Goal: Task Accomplishment & Management: Complete application form

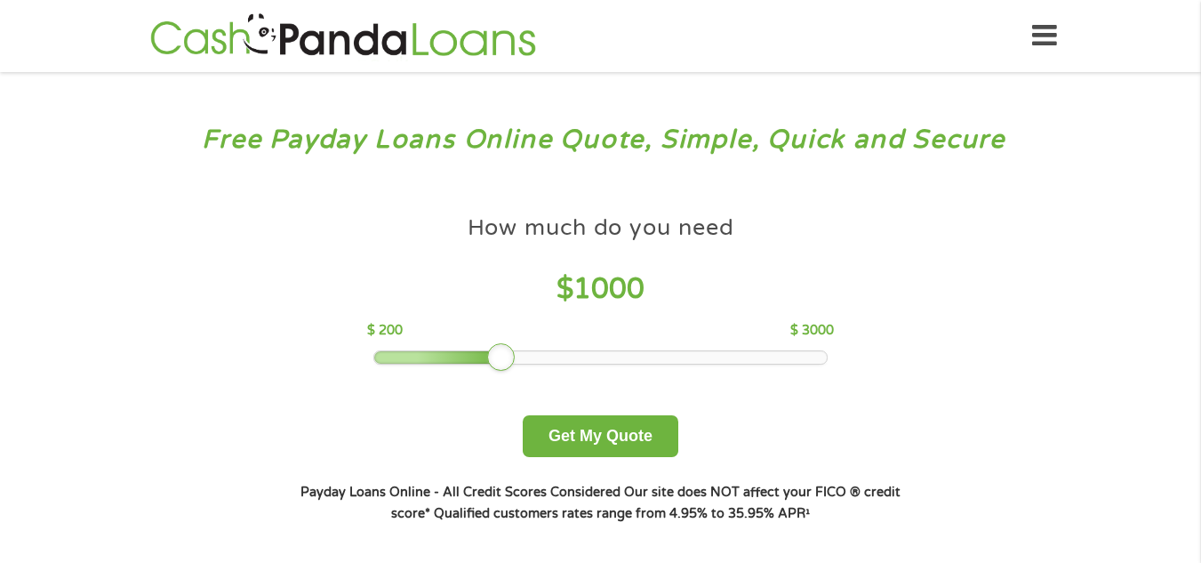
drag, startPoint x: 505, startPoint y: 364, endPoint x: 524, endPoint y: 360, distance: 19.0
click at [507, 361] on div at bounding box center [501, 357] width 28 height 28
drag, startPoint x: 524, startPoint y: 360, endPoint x: 489, endPoint y: 361, distance: 34.7
click at [489, 361] on div at bounding box center [600, 357] width 452 height 12
click at [487, 361] on div at bounding box center [430, 357] width 113 height 12
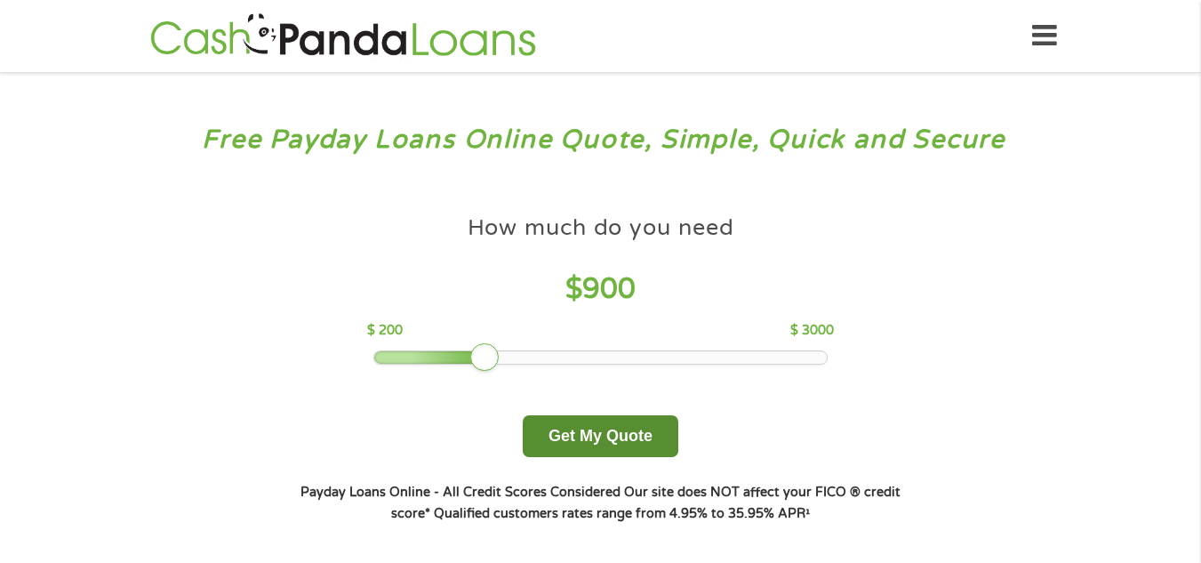
click at [560, 436] on button "Get My Quote" at bounding box center [601, 436] width 156 height 42
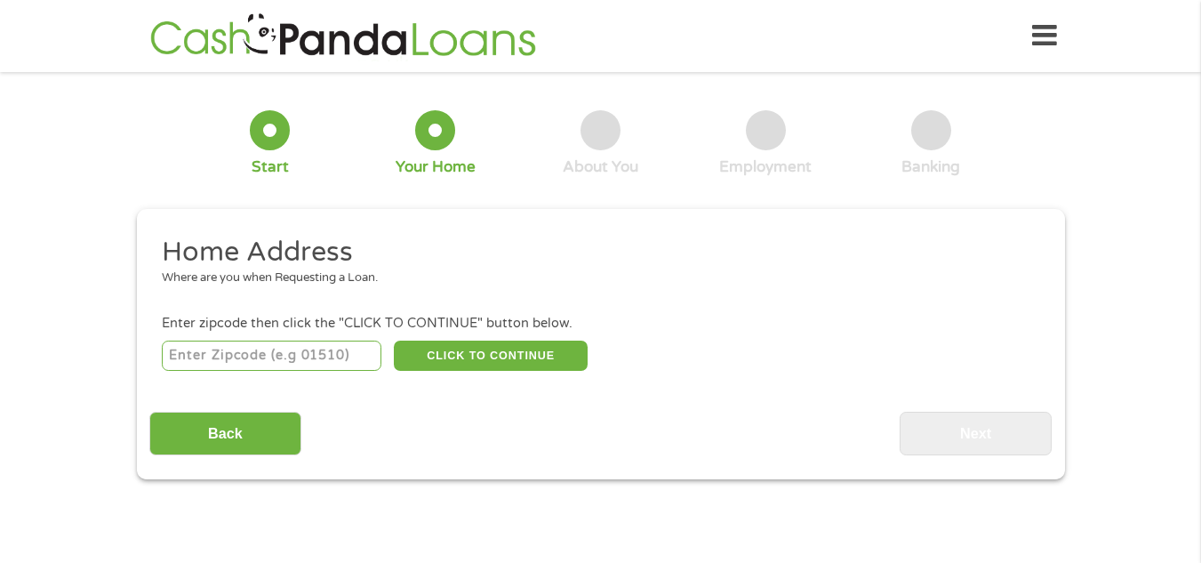
click at [346, 349] on input "number" at bounding box center [272, 355] width 220 height 30
type input "33442"
click at [436, 356] on button "CLICK TO CONTINUE" at bounding box center [491, 355] width 194 height 30
type input "33442"
type input "Deerfield Beach"
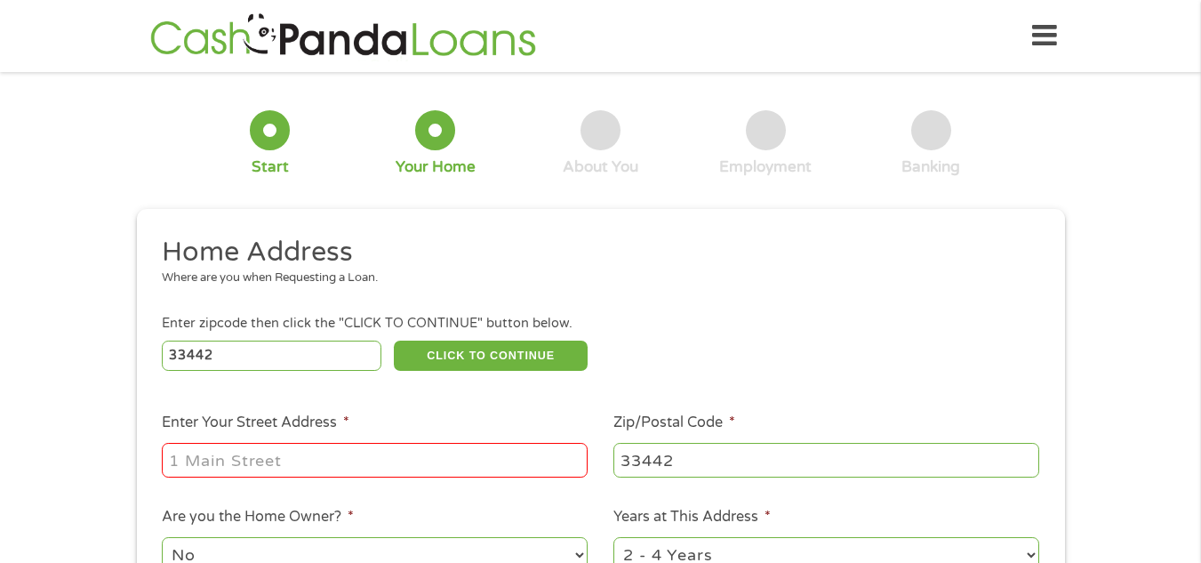
click at [274, 458] on input "Enter Your Street Address *" at bounding box center [375, 460] width 426 height 34
type input "372 Nw 45th Ter"
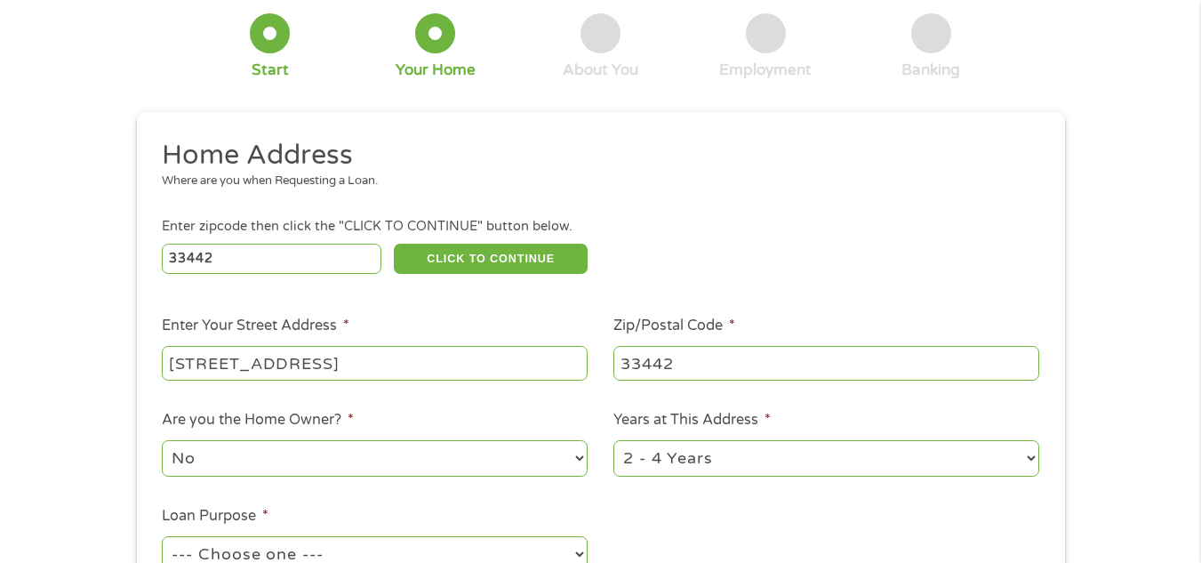
scroll to position [118, 0]
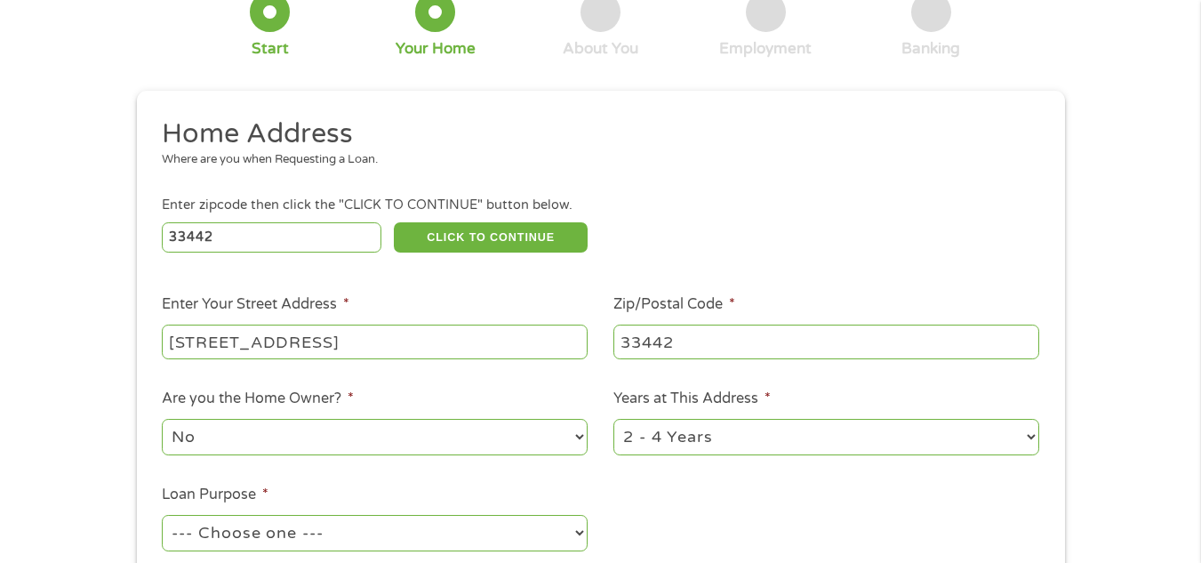
click at [582, 434] on select "No Yes" at bounding box center [375, 437] width 426 height 36
select select "yes"
click at [162, 419] on select "No Yes" at bounding box center [375, 437] width 426 height 36
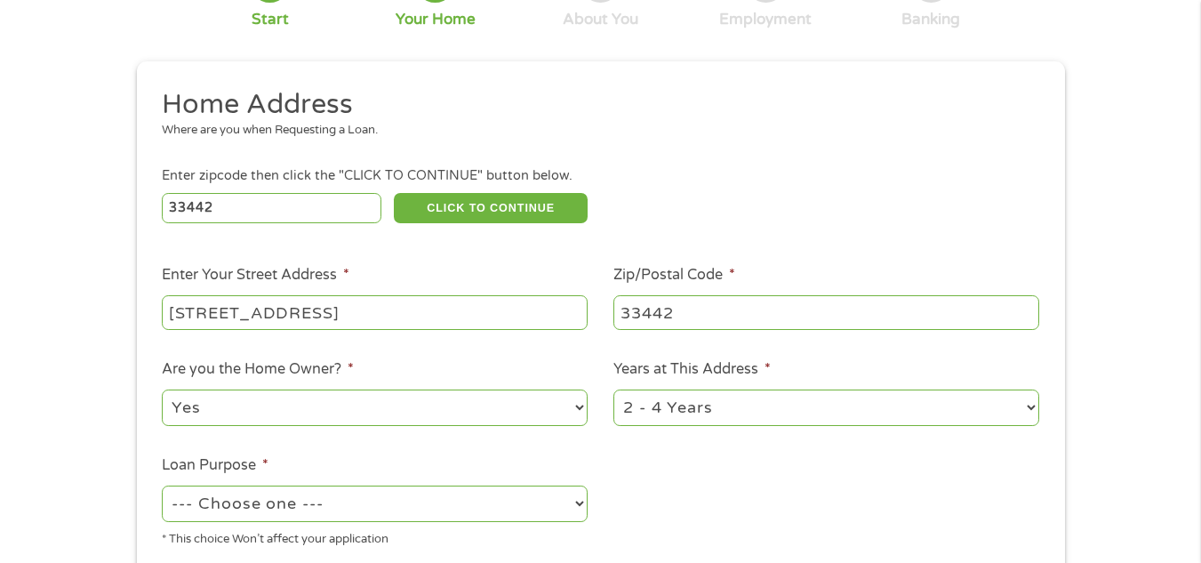
scroll to position [148, 0]
click at [584, 499] on select "--- Choose one --- Pay Bills Debt Consolidation Home Improvement Major Purchase…" at bounding box center [375, 502] width 426 height 36
click at [581, 500] on select "--- Choose one --- Pay Bills Debt Consolidation Home Improvement Major Purchase…" at bounding box center [375, 502] width 426 height 36
select select "shorttermcash"
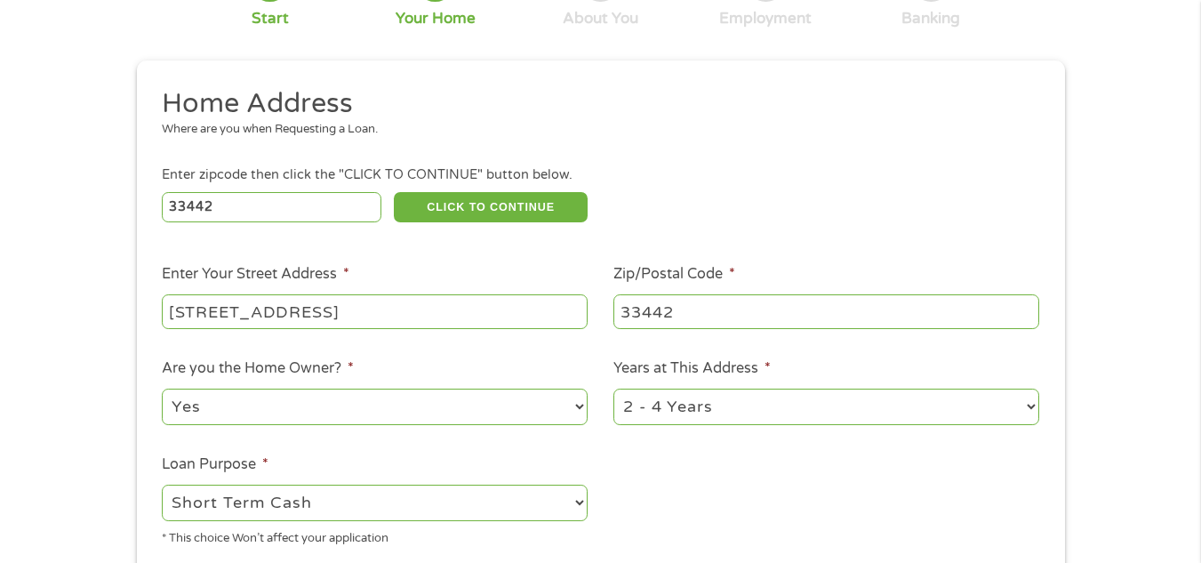
click at [162, 484] on select "--- Choose one --- Pay Bills Debt Consolidation Home Improvement Major Purchase…" at bounding box center [375, 502] width 426 height 36
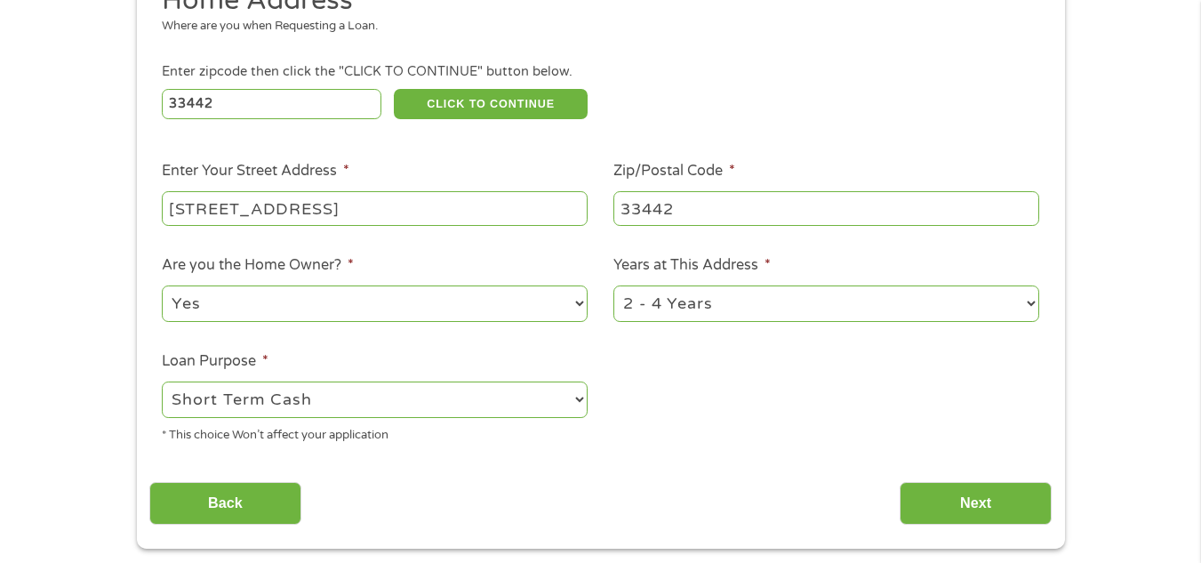
scroll to position [267, 0]
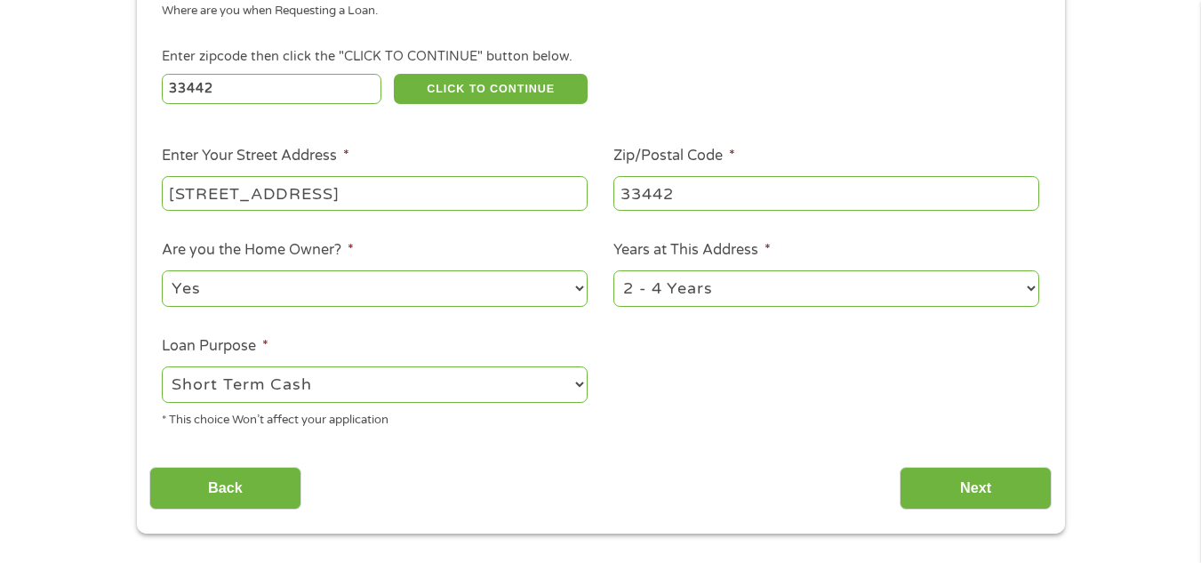
click at [1024, 288] on select "1 Year or less 1 - 2 Years 2 - 4 Years Over 4 Years" at bounding box center [826, 288] width 426 height 36
select select "60months"
click at [613, 270] on select "1 Year or less 1 - 2 Years 2 - 4 Years Over 4 Years" at bounding box center [826, 288] width 426 height 36
click at [968, 485] on input "Next" at bounding box center [975, 489] width 152 height 44
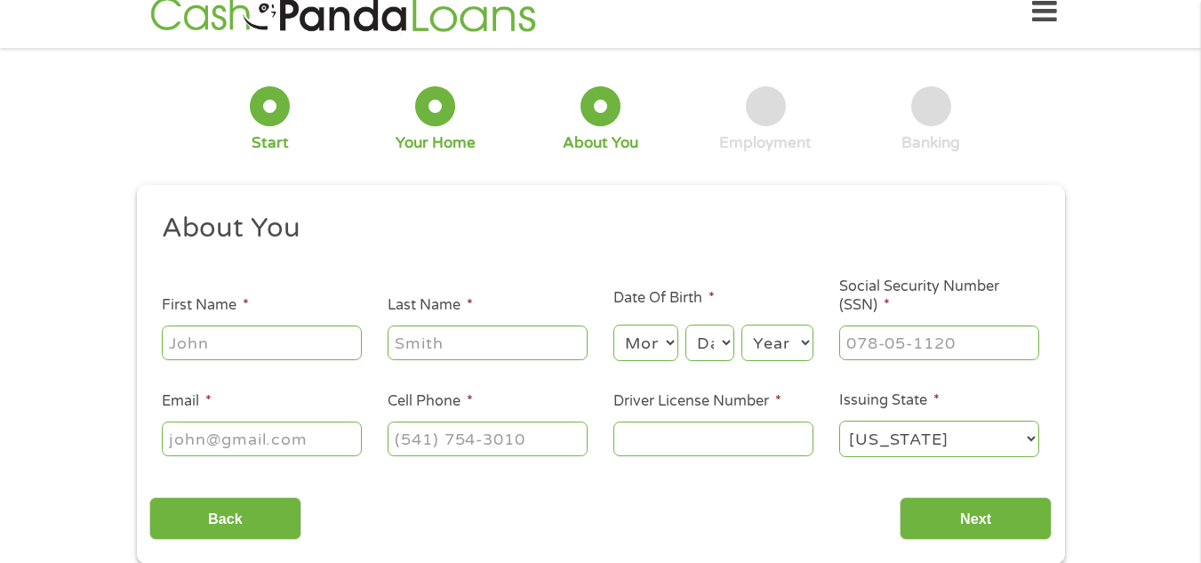
scroll to position [0, 0]
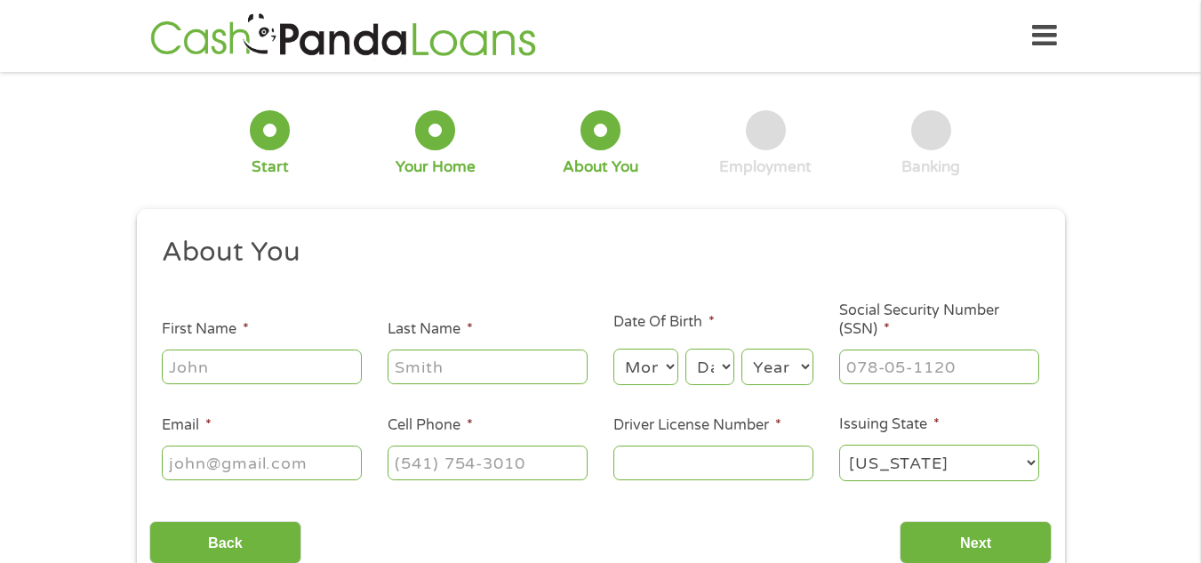
click at [340, 369] on input "First Name *" at bounding box center [262, 366] width 200 height 34
type input "robert"
type input "bulanowski"
type input "bobbulanowski@aol.com"
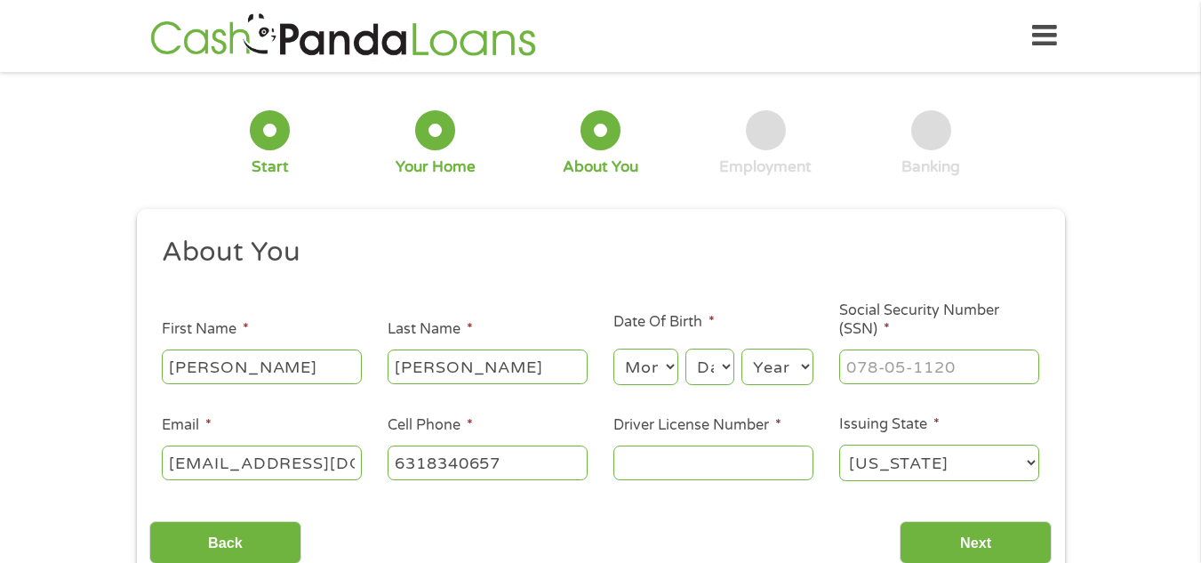
type input "(631) 834-0657"
click at [661, 372] on select "Month 1 2 3 4 5 6 7 8 9 10 11 12" at bounding box center [645, 366] width 65 height 36
select select "6"
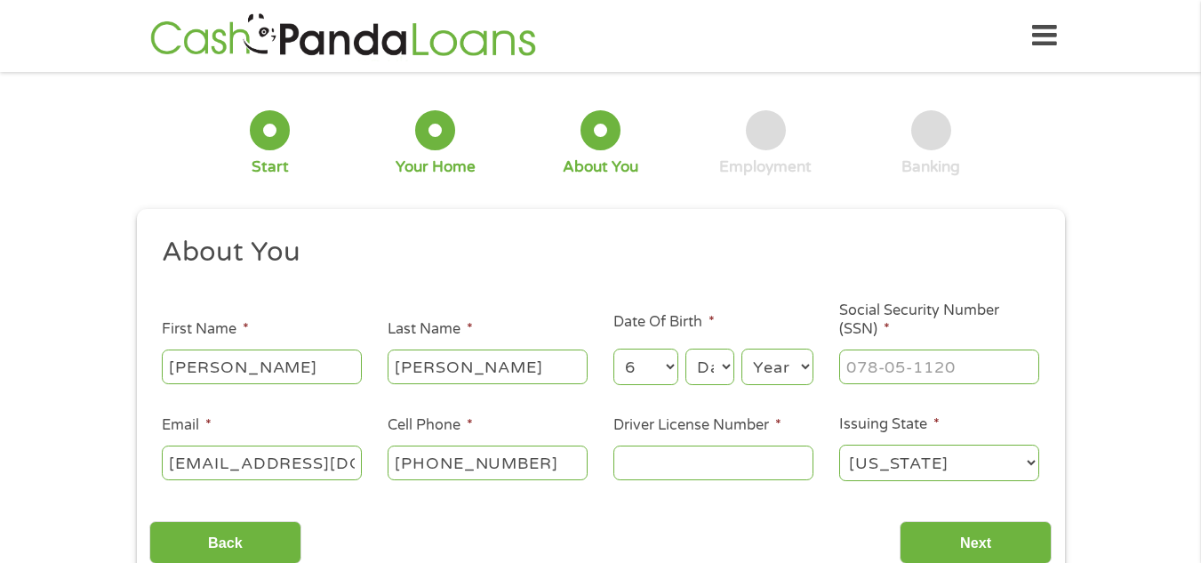
click at [613, 348] on select "Month 1 2 3 4 5 6 7 8 9 10 11 12" at bounding box center [645, 366] width 65 height 36
click at [699, 362] on select "Day 1 2 3 4 5 6 7 8 9 10 11 12 13 14 15 16 17 18 19 20 21 22 23 24 25 26 27 28 …" at bounding box center [709, 366] width 48 height 36
select select "11"
click at [685, 348] on select "Day 1 2 3 4 5 6 7 8 9 10 11 12 13 14 15 16 17 18 19 20 21 22 23 24 25 26 27 28 …" at bounding box center [709, 366] width 48 height 36
click at [771, 365] on select "Year 2007 2006 2005 2004 2003 2002 2001 2000 1999 1998 1997 1996 1995 1994 1993…" at bounding box center [777, 366] width 72 height 36
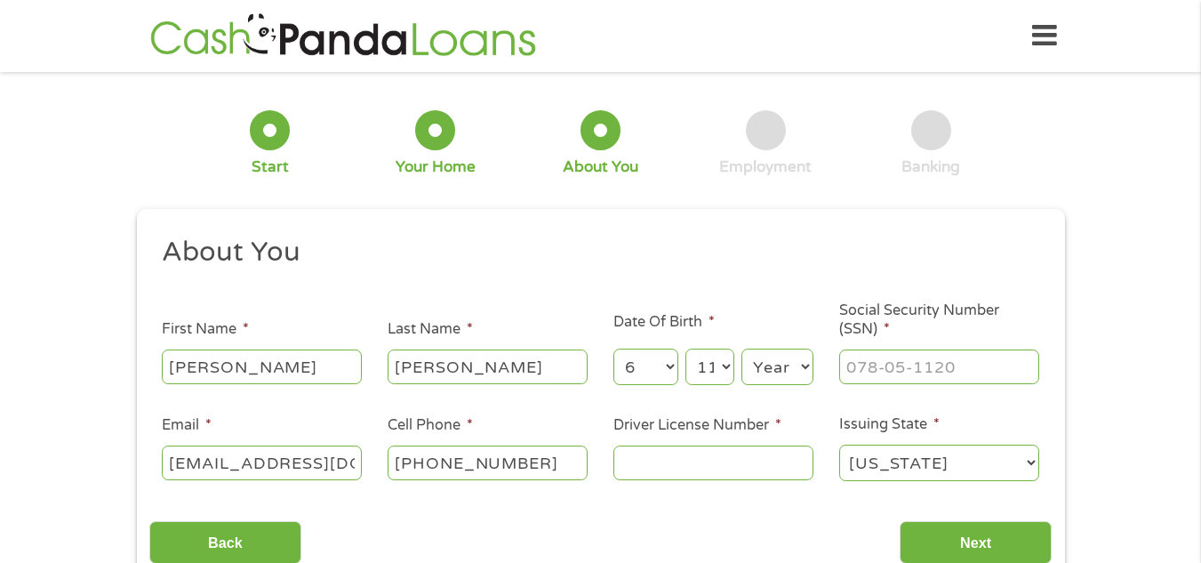
select select "1950"
click at [741, 348] on select "Year 2007 2006 2005 2004 2003 2002 2001 2000 1999 1998 1997 1996 1995 1994 1993…" at bounding box center [777, 366] width 72 height 36
click at [876, 364] on input "___-__-____" at bounding box center [939, 366] width 200 height 34
type input "071-42-7357"
click at [755, 470] on input "Driver License Number *" at bounding box center [713, 462] width 200 height 34
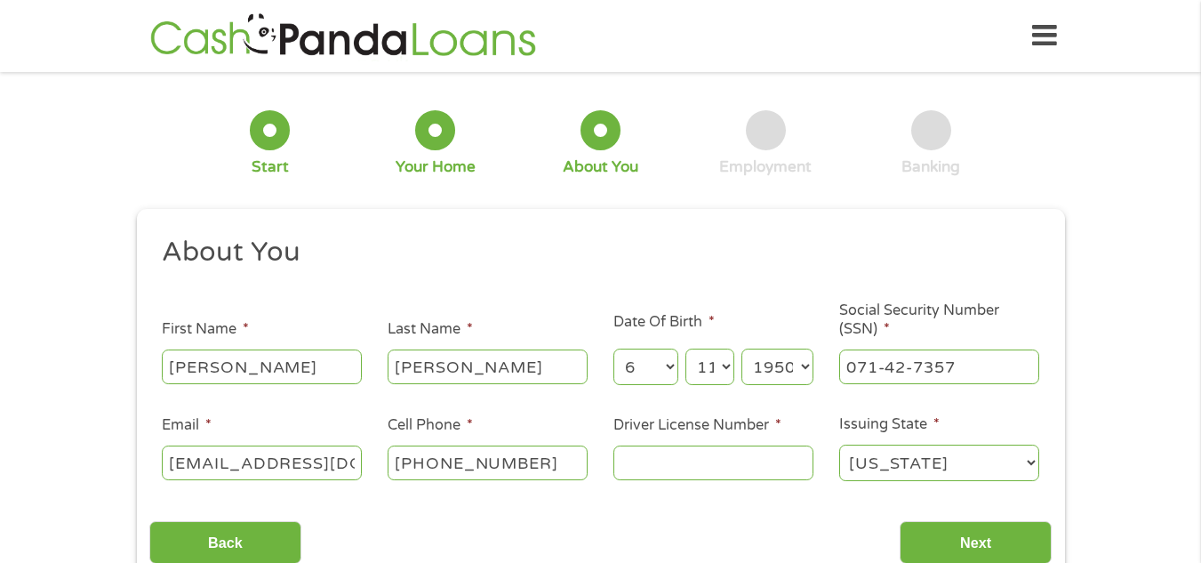
click at [755, 470] on input "Driver License Number *" at bounding box center [713, 462] width 200 height 34
click at [755, 469] on input "Driver License Number *" at bounding box center [713, 462] width 200 height 34
type input "B452768502110"
click at [956, 549] on input "Next" at bounding box center [975, 543] width 152 height 44
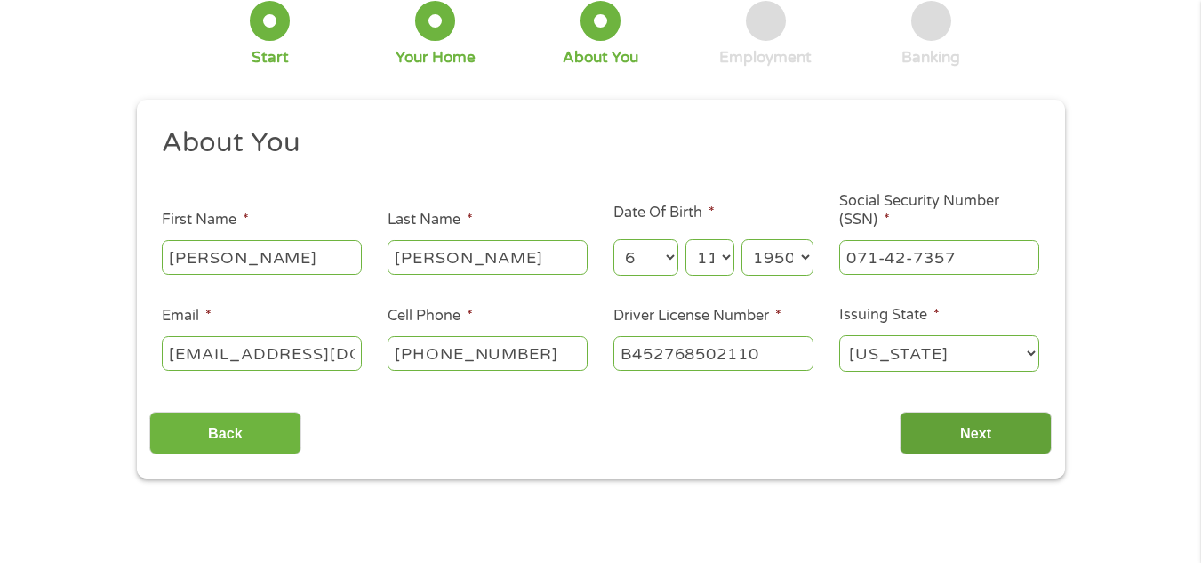
scroll to position [118, 0]
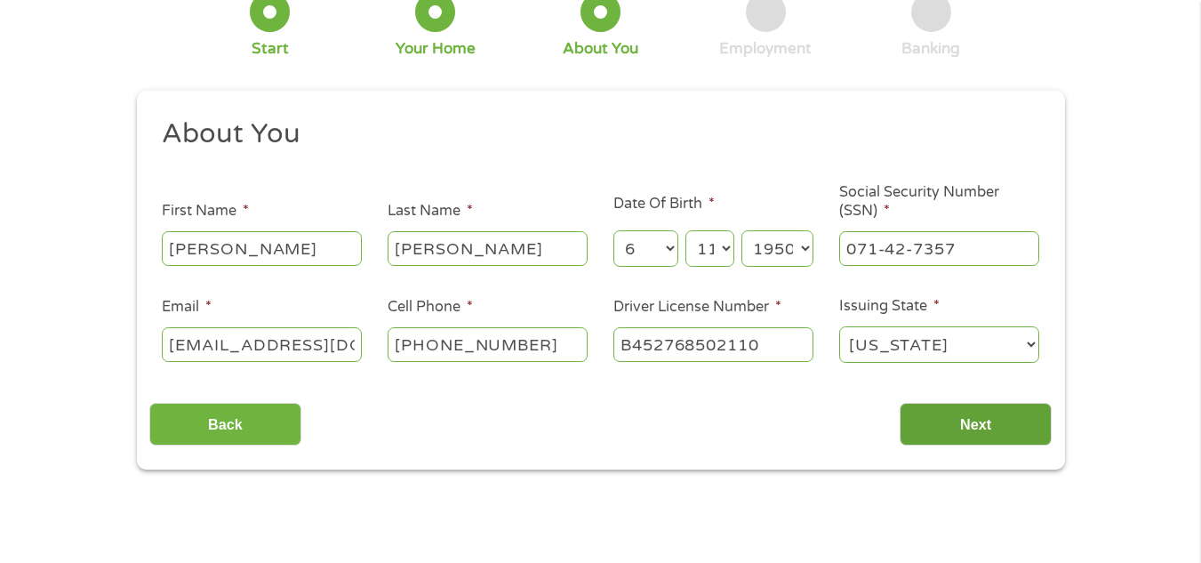
click at [955, 425] on input "Next" at bounding box center [975, 425] width 152 height 44
click at [954, 425] on input "Next" at bounding box center [975, 425] width 152 height 44
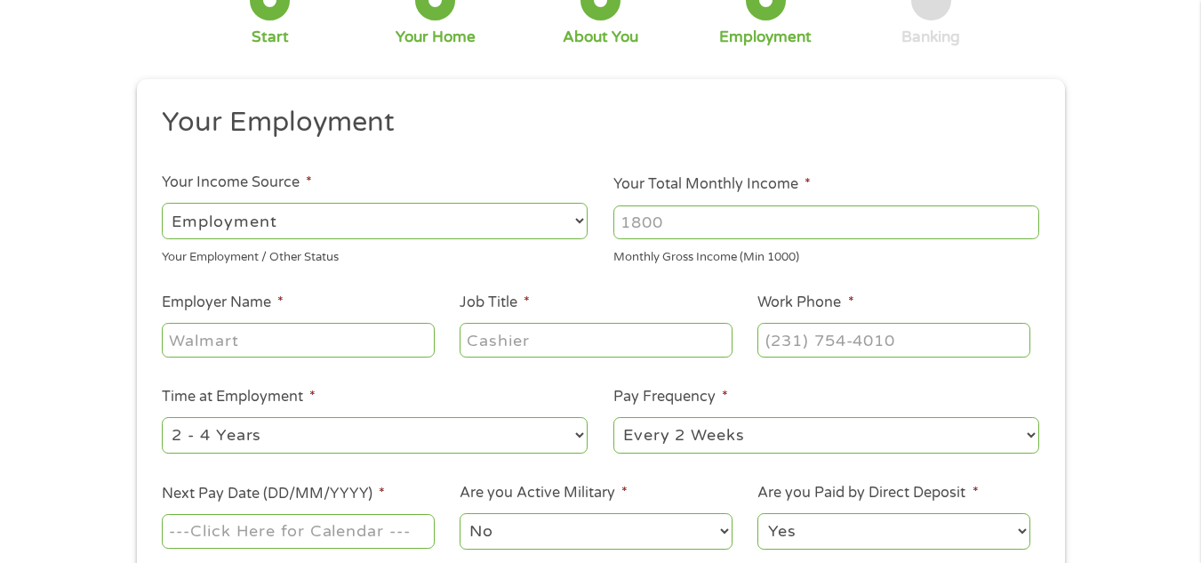
scroll to position [148, 0]
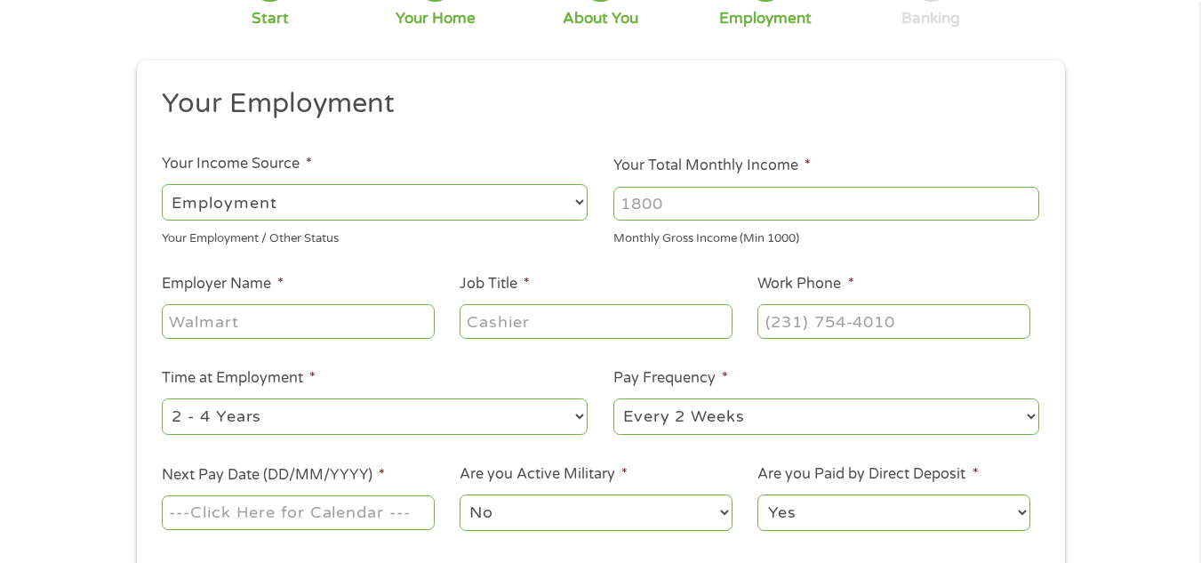
click at [580, 204] on select "--- Choose one --- Employment Self Employed Benefits" at bounding box center [375, 202] width 426 height 36
select select "benefits"
click at [162, 184] on select "--- Choose one --- Employment Self Employed Benefits" at bounding box center [375, 202] width 426 height 36
type input "Other"
type input "(631) 834-0657"
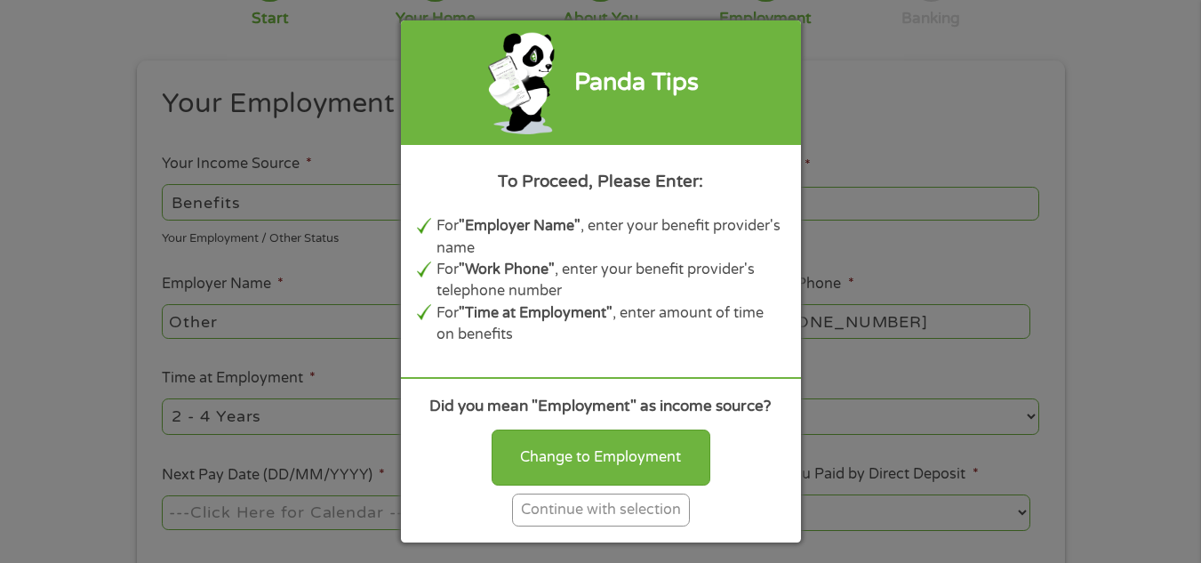
click at [607, 506] on div "Continue with selection" at bounding box center [601, 509] width 178 height 33
click at [606, 506] on select "No Yes" at bounding box center [596, 512] width 272 height 36
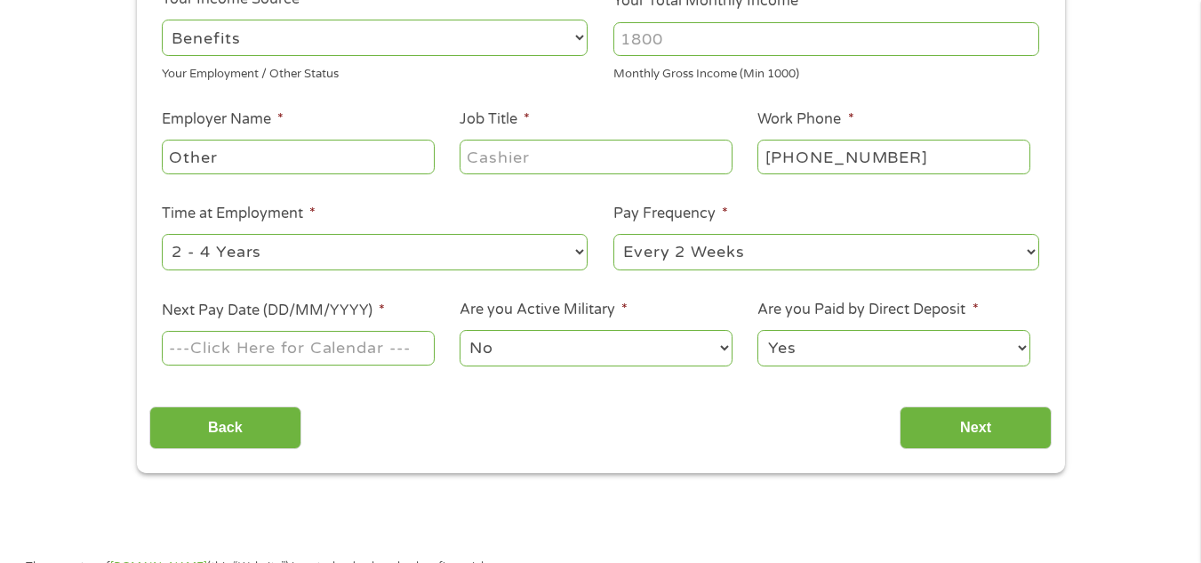
scroll to position [326, 0]
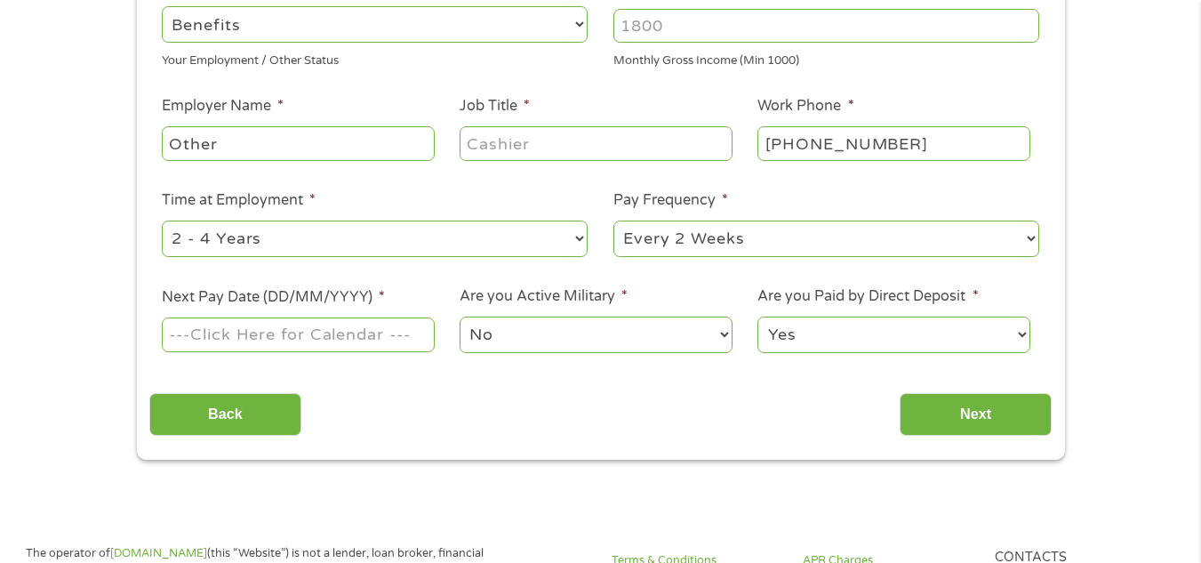
click at [580, 236] on select "--- Choose one --- 1 Year or less 1 - 2 Years 2 - 4 Years Over 4 Years" at bounding box center [375, 238] width 426 height 36
select select
click at [162, 220] on select "--- Choose one --- 1 Year or less 1 - 2 Years 2 - 4 Years Over 4 Years" at bounding box center [375, 238] width 426 height 36
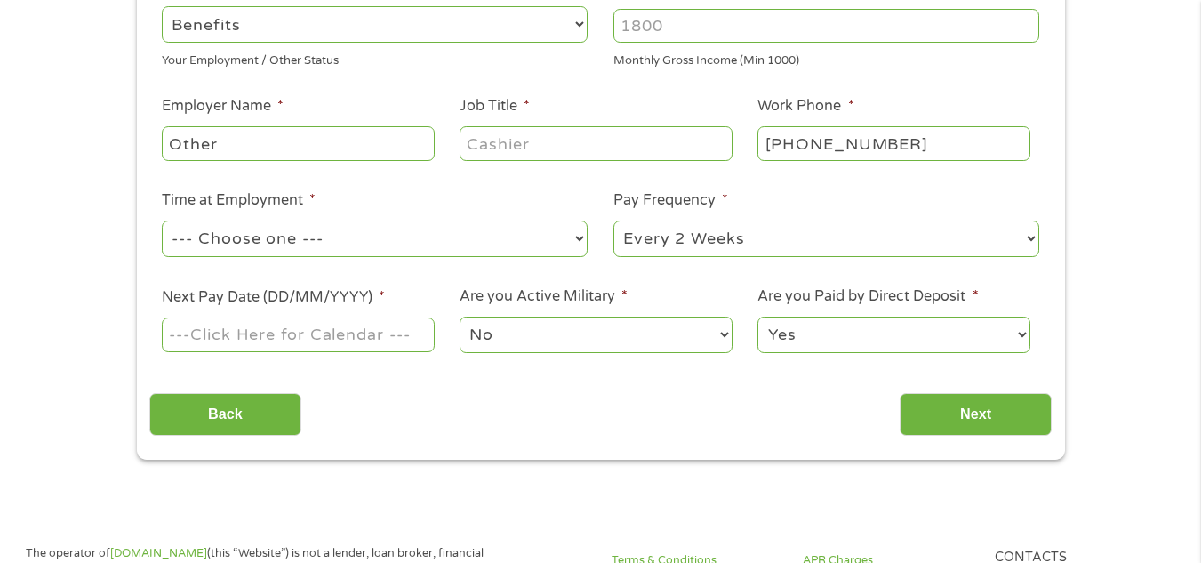
click at [278, 339] on input "Next Pay Date (DD/MM/YYYY) *" at bounding box center [298, 334] width 272 height 34
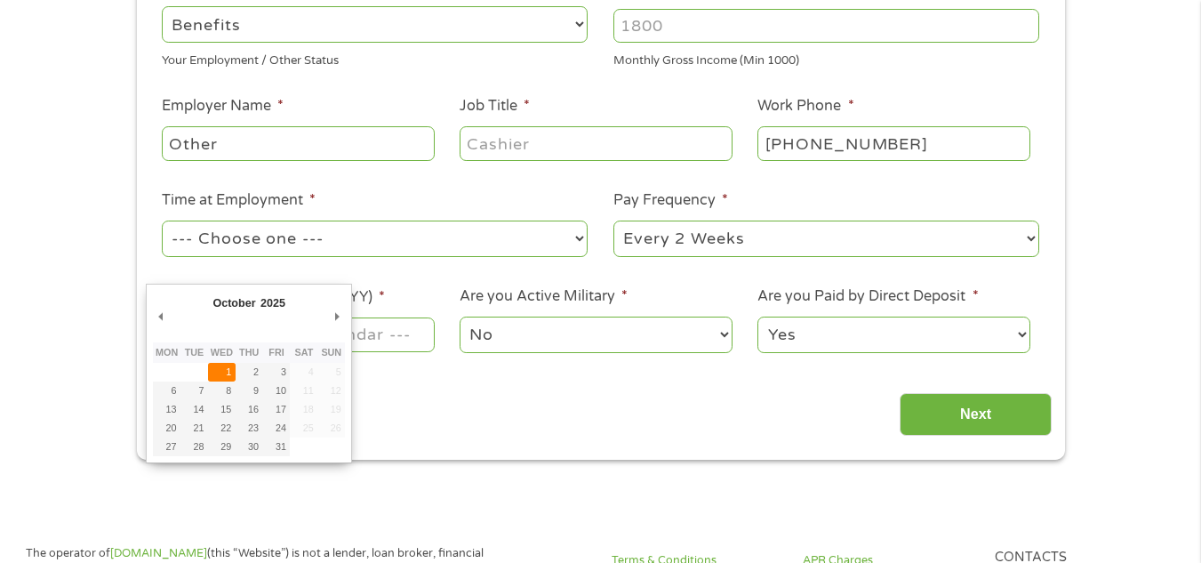
type input "01/10/2025"
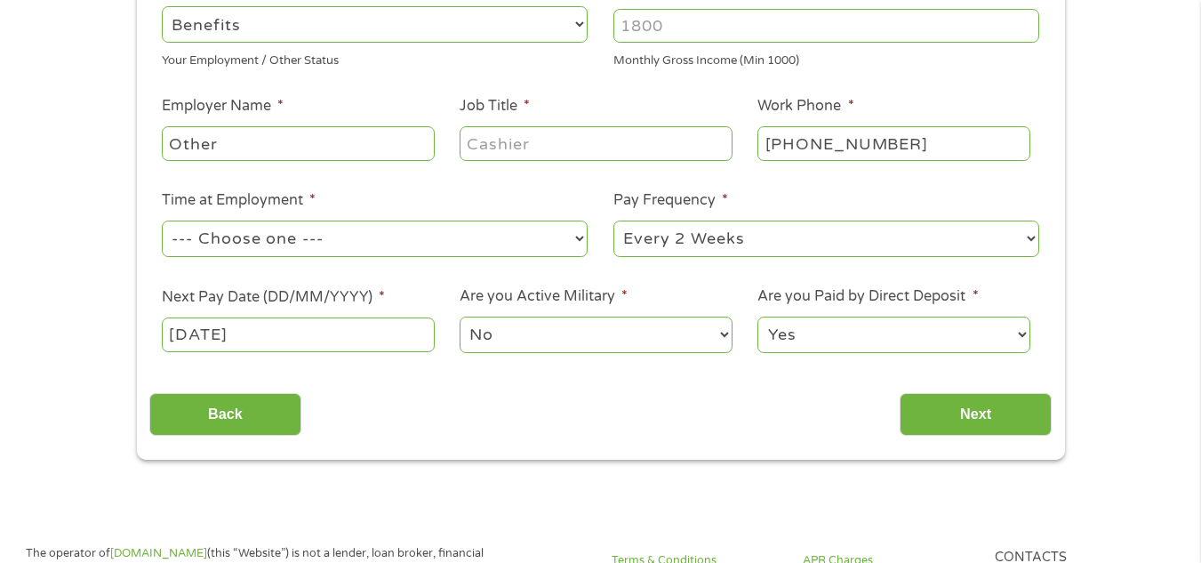
click at [718, 338] on select "No Yes" at bounding box center [596, 334] width 272 height 36
click at [460, 316] on select "No Yes" at bounding box center [596, 334] width 272 height 36
click at [999, 409] on input "Next" at bounding box center [975, 415] width 152 height 44
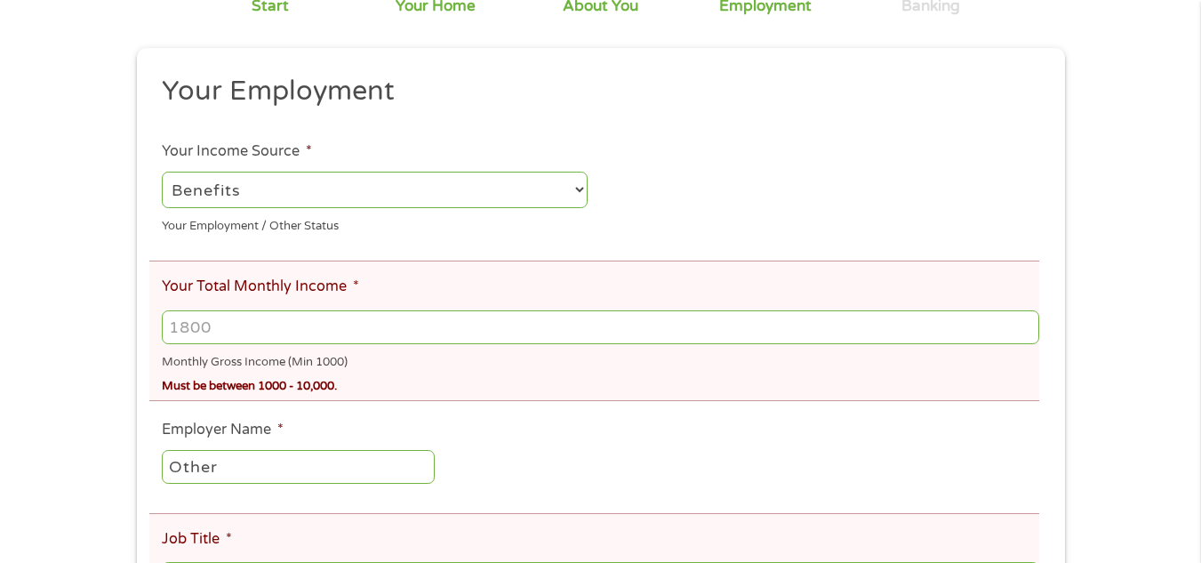
scroll to position [237, 0]
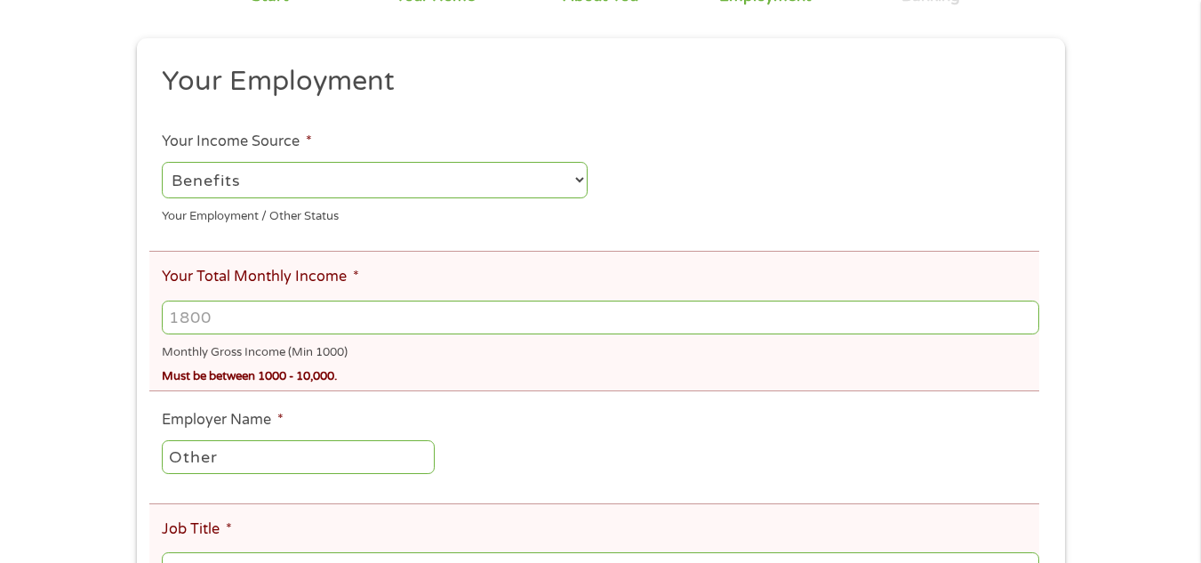
click at [490, 326] on input "Your Total Monthly Income *" at bounding box center [600, 317] width 876 height 34
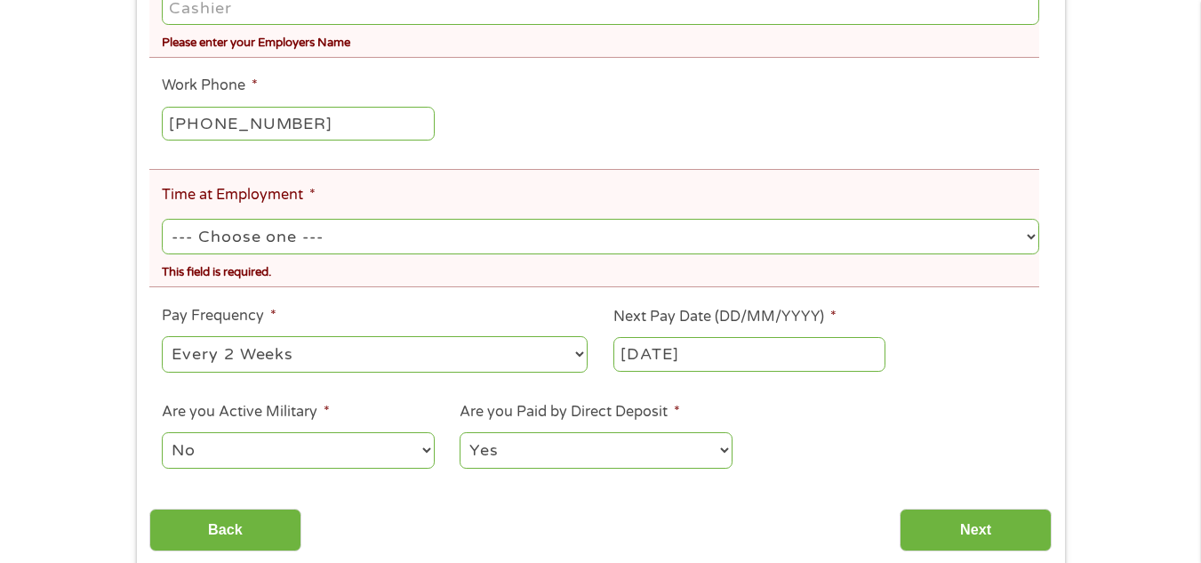
scroll to position [800, 0]
type input "6800"
click at [1026, 235] on select "--- Choose one --- 1 Year or less 1 - 2 Years 2 - 4 Years Over 4 Years" at bounding box center [600, 236] width 876 height 36
select select "12months"
click at [162, 218] on select "--- Choose one --- 1 Year or less 1 - 2 Years 2 - 4 Years Over 4 Years" at bounding box center [600, 236] width 876 height 36
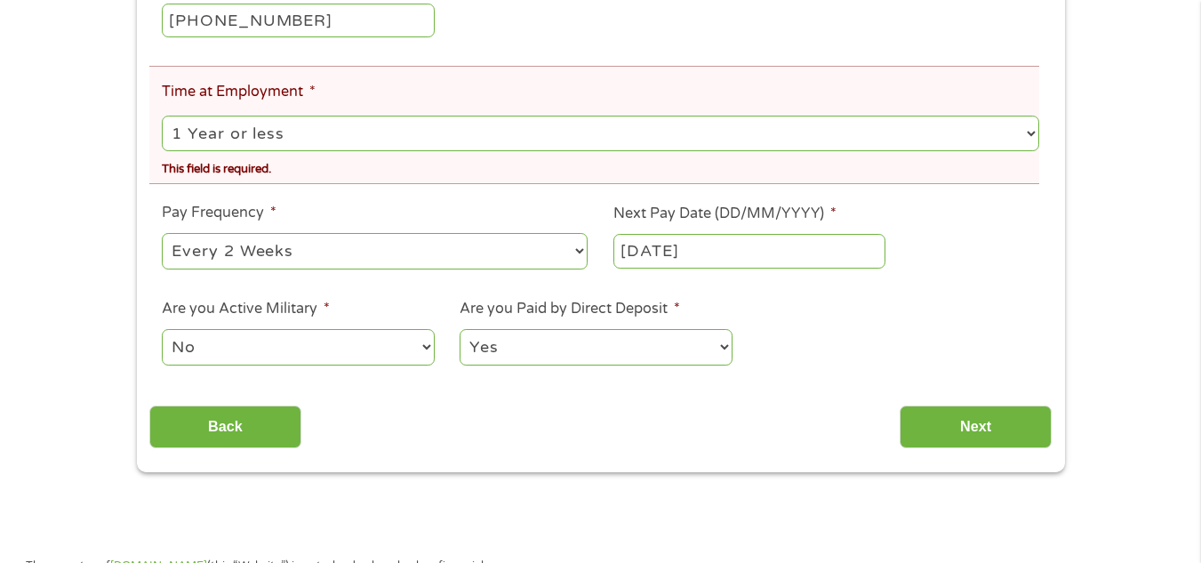
scroll to position [918, 0]
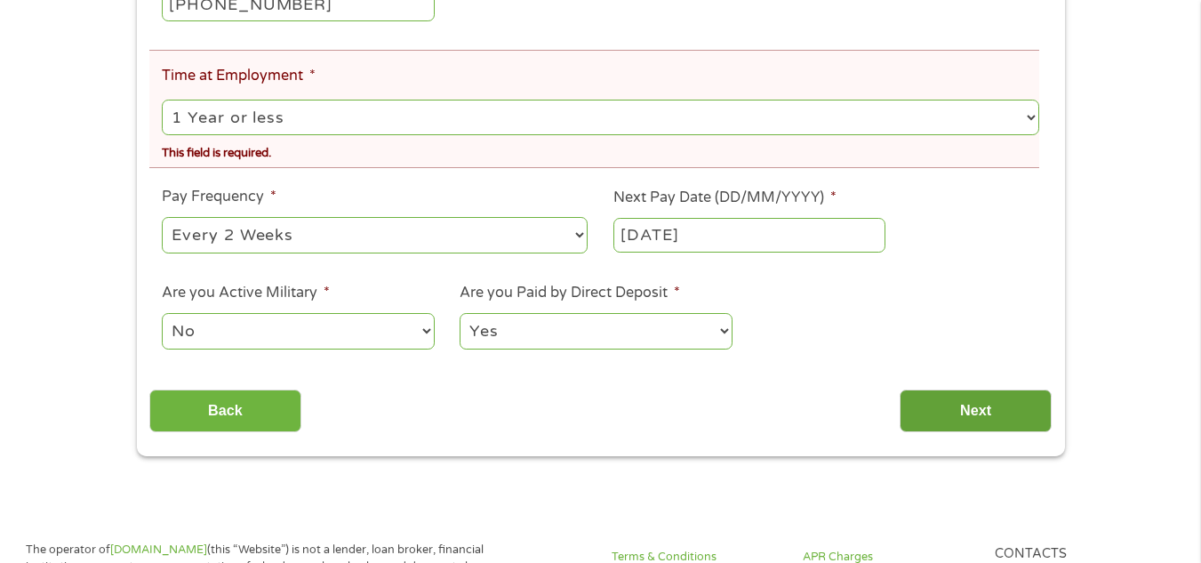
click at [919, 418] on input "Next" at bounding box center [975, 411] width 152 height 44
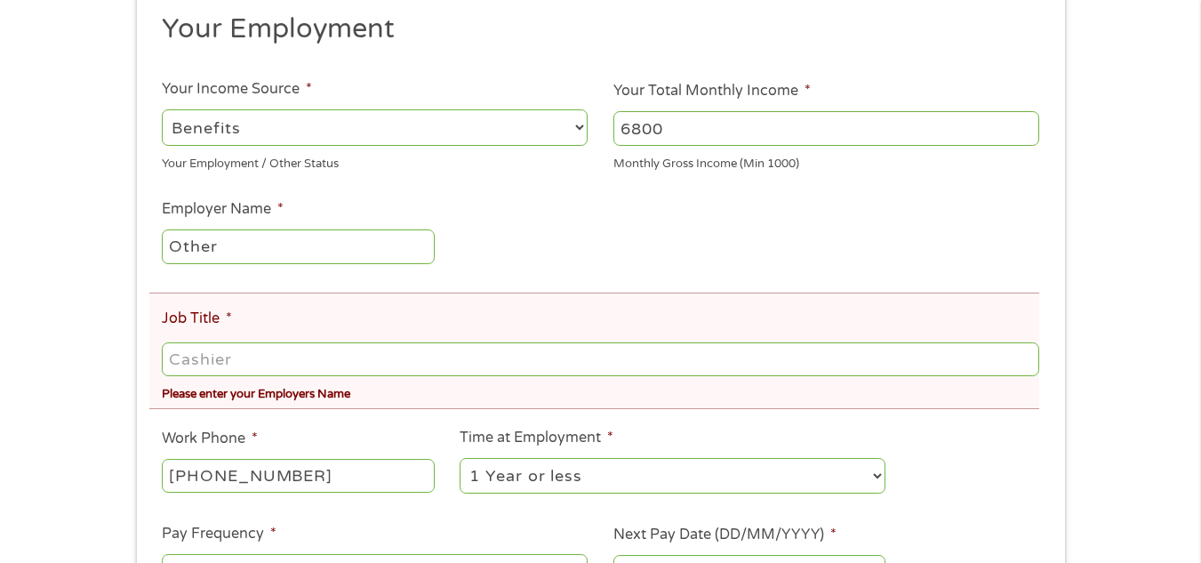
scroll to position [296, 0]
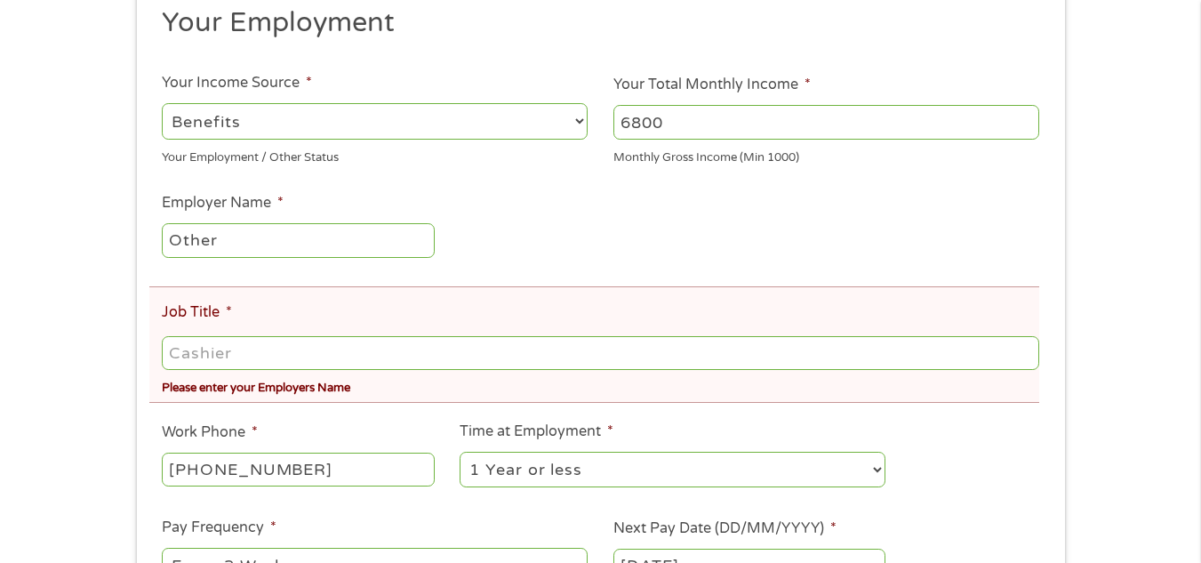
click at [913, 358] on input "Job Title *" at bounding box center [600, 353] width 876 height 34
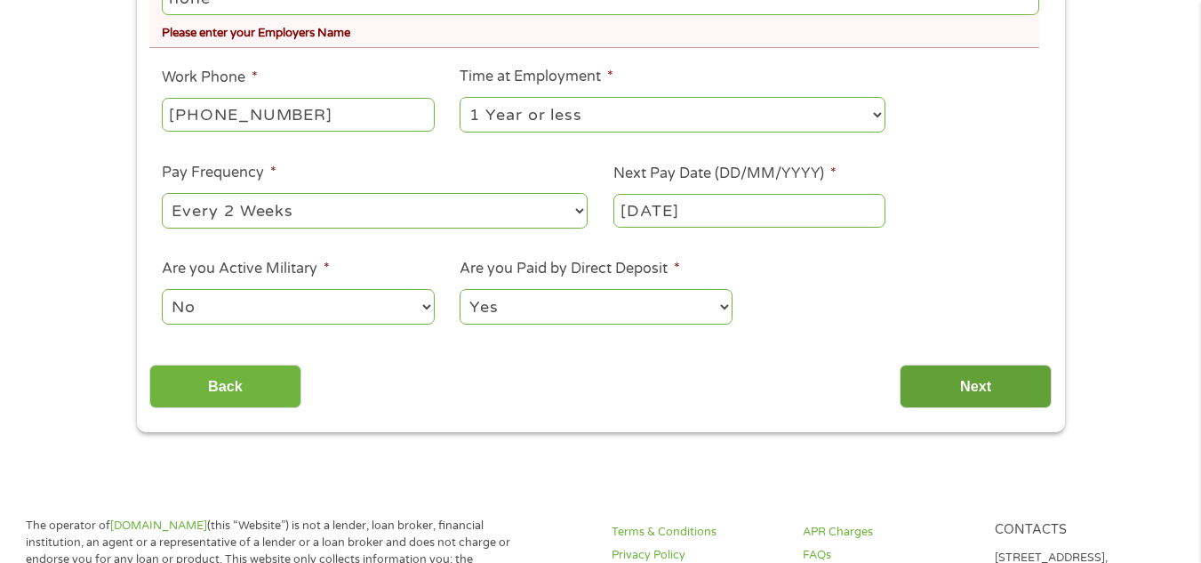
scroll to position [652, 0]
type input "none"
click at [990, 391] on input "Next" at bounding box center [975, 386] width 152 height 44
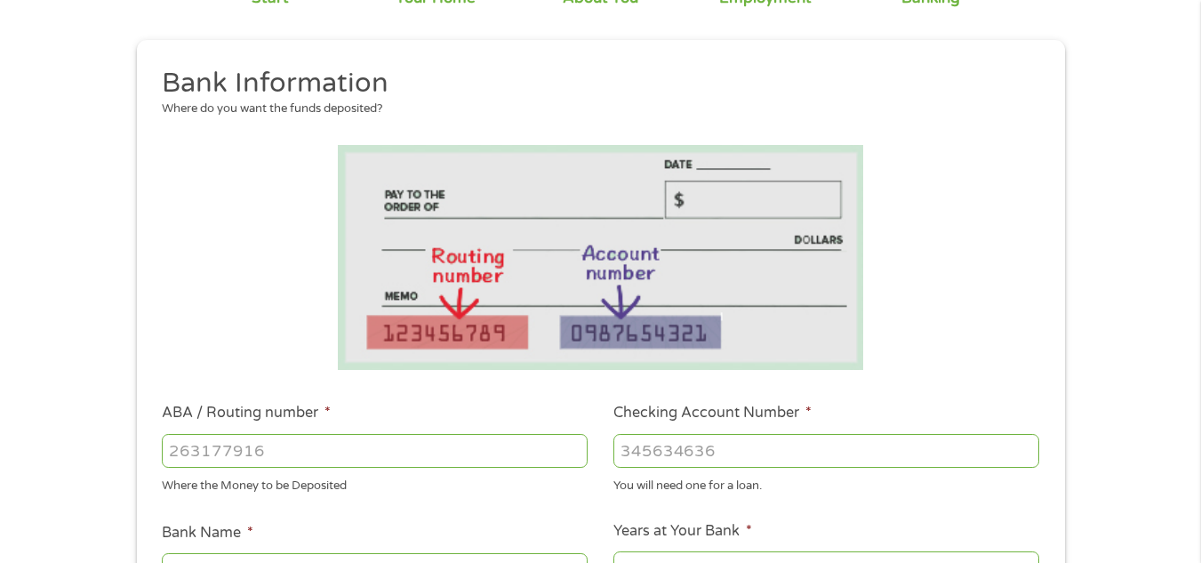
scroll to position [178, 0]
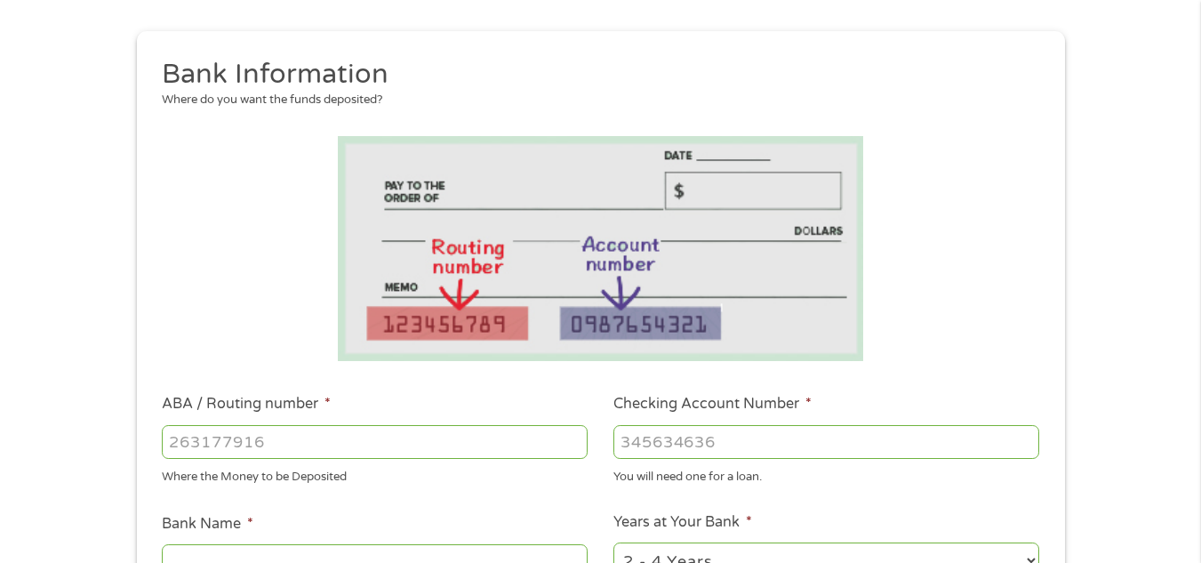
click at [546, 439] on input "ABA / Routing number *" at bounding box center [375, 442] width 426 height 34
click at [388, 448] on input "ABA / Routing number *" at bounding box center [375, 442] width 426 height 34
type input "063107513"
type input "WELLS FARGO BANK"
type input "063107513"
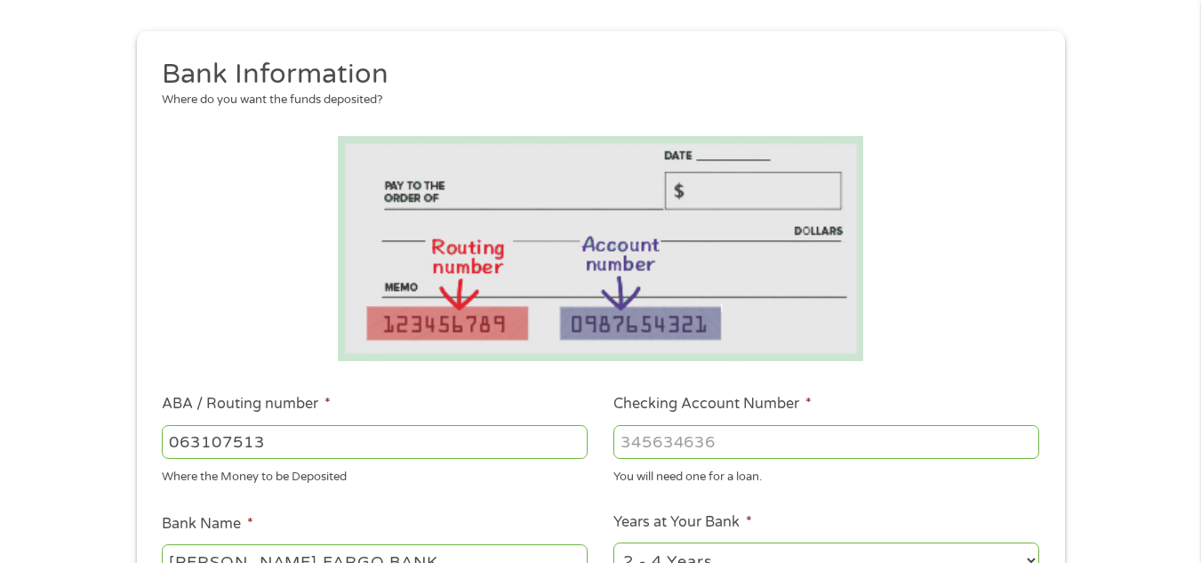
click at [731, 446] on input "Checking Account Number *" at bounding box center [826, 442] width 426 height 34
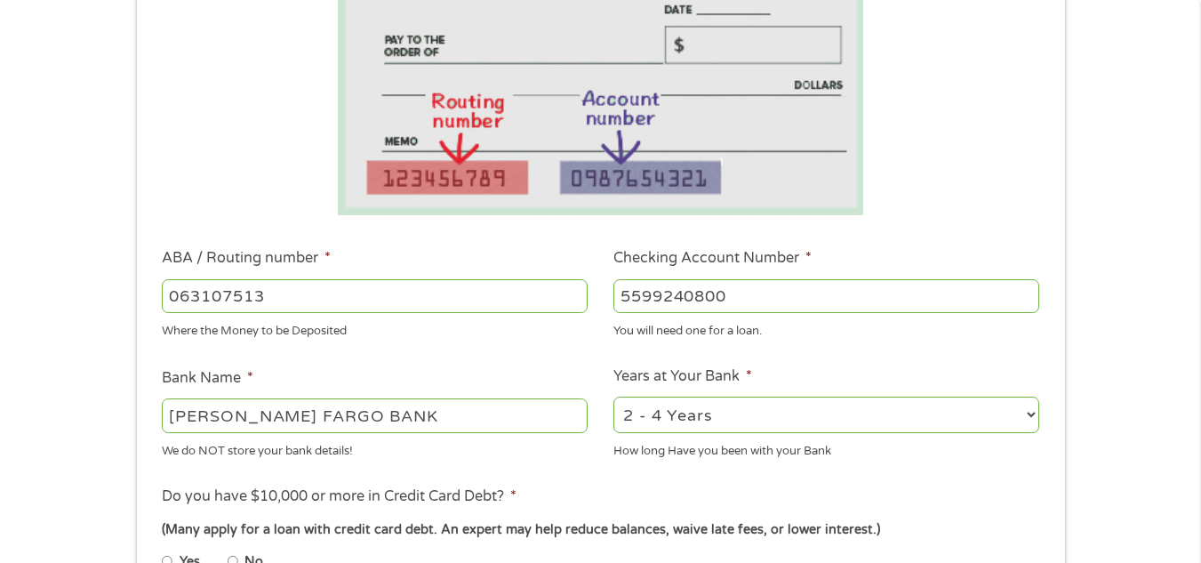
scroll to position [296, 0]
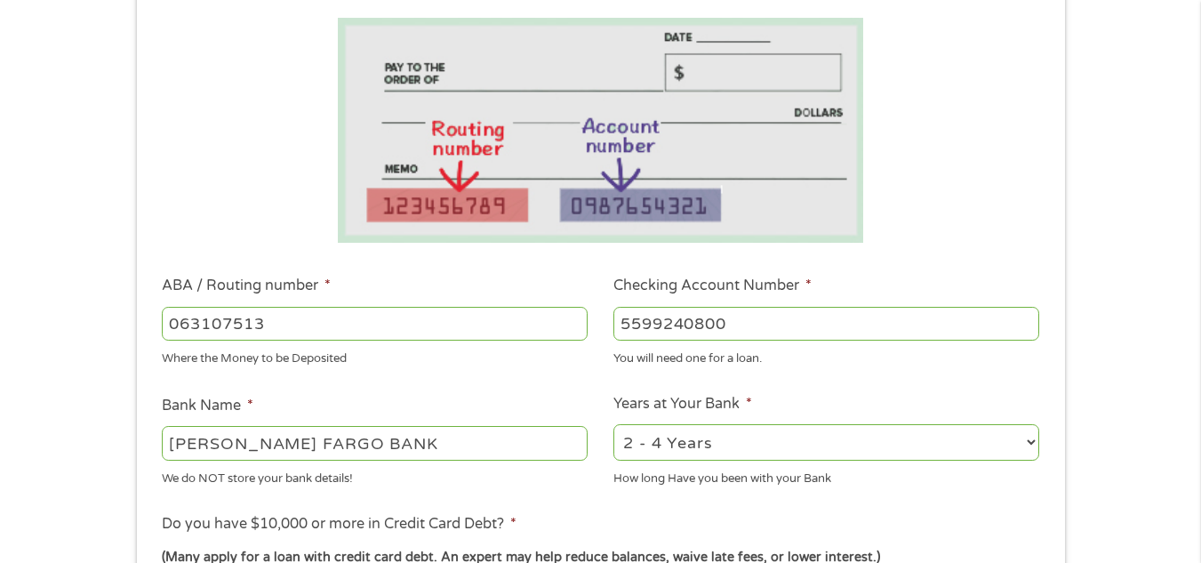
type input "5599240800"
click at [1024, 444] on select "2 - 4 Years 6 - 12 Months 1 - 2 Years Over 4 Years" at bounding box center [826, 442] width 426 height 36
select select "60months"
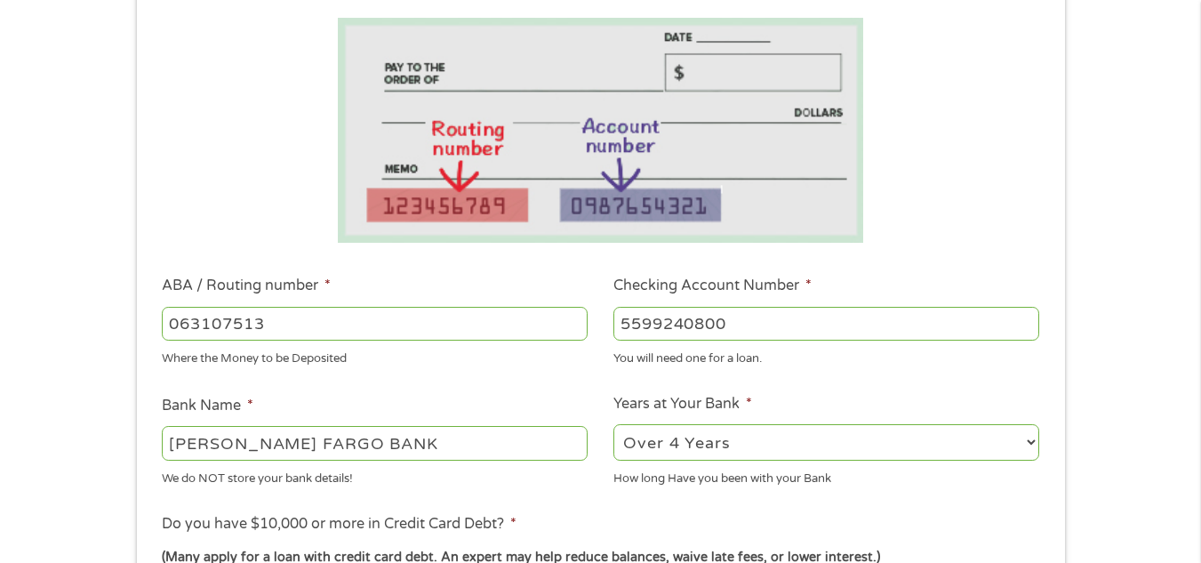
click at [613, 424] on select "2 - 4 Years 6 - 12 Months 1 - 2 Years Over 4 Years" at bounding box center [826, 442] width 426 height 36
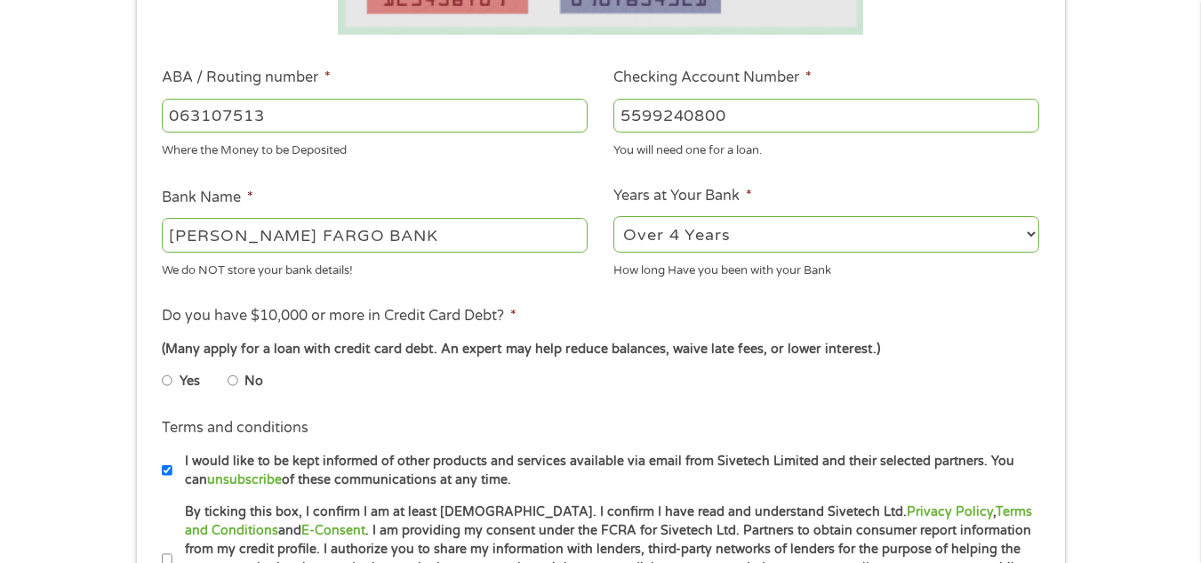
scroll to position [533, 0]
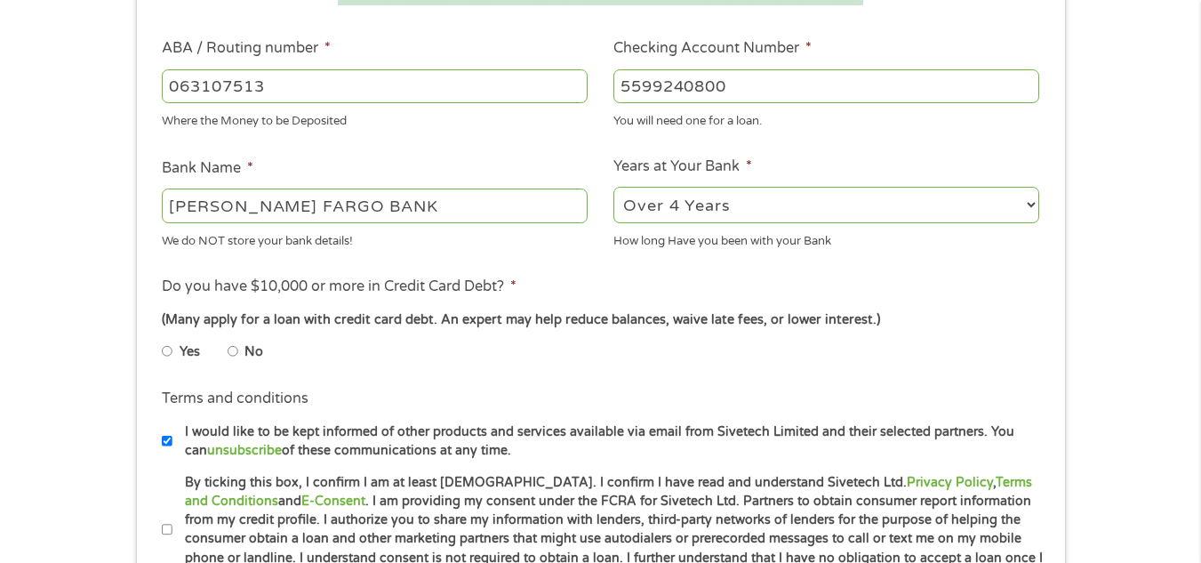
click at [235, 356] on input "No" at bounding box center [233, 351] width 11 height 28
radio input "true"
click at [235, 356] on input "No" at bounding box center [233, 351] width 11 height 28
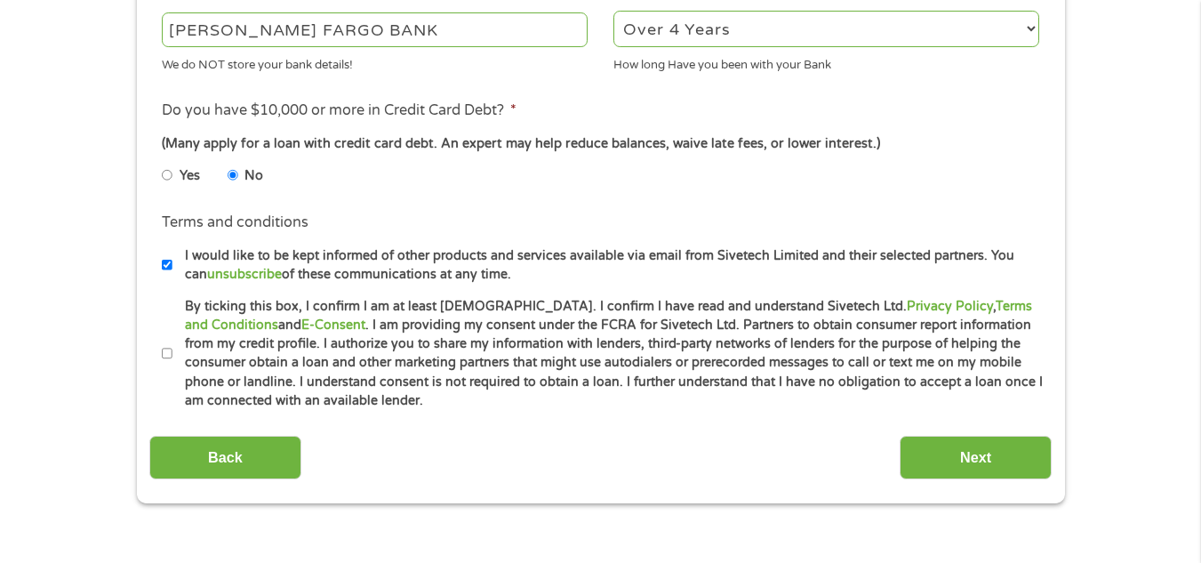
scroll to position [711, 0]
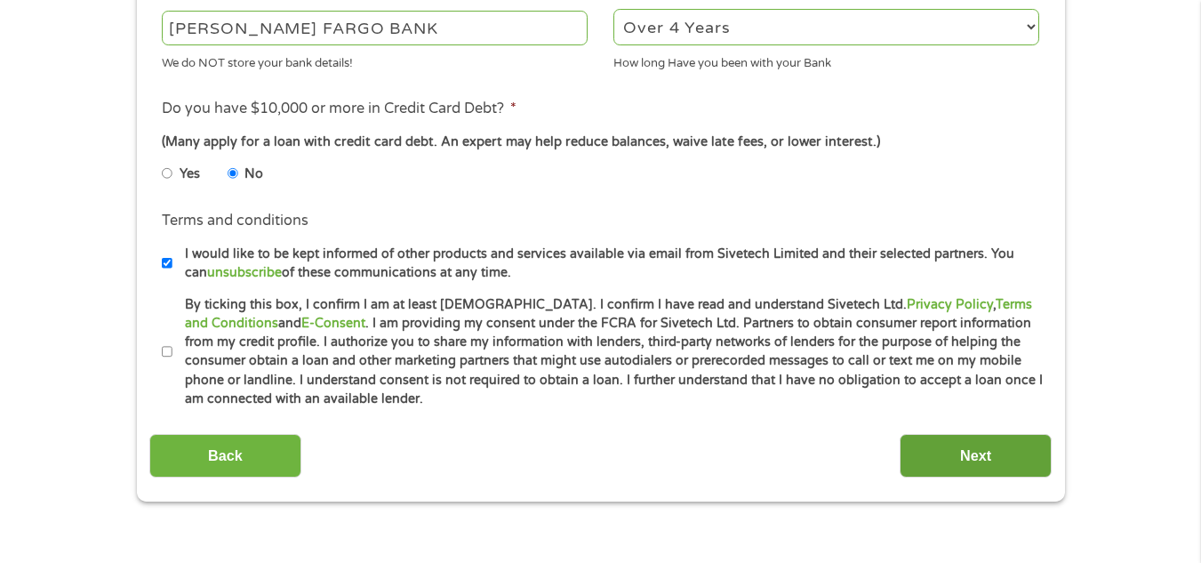
click at [931, 451] on input "Next" at bounding box center [975, 456] width 152 height 44
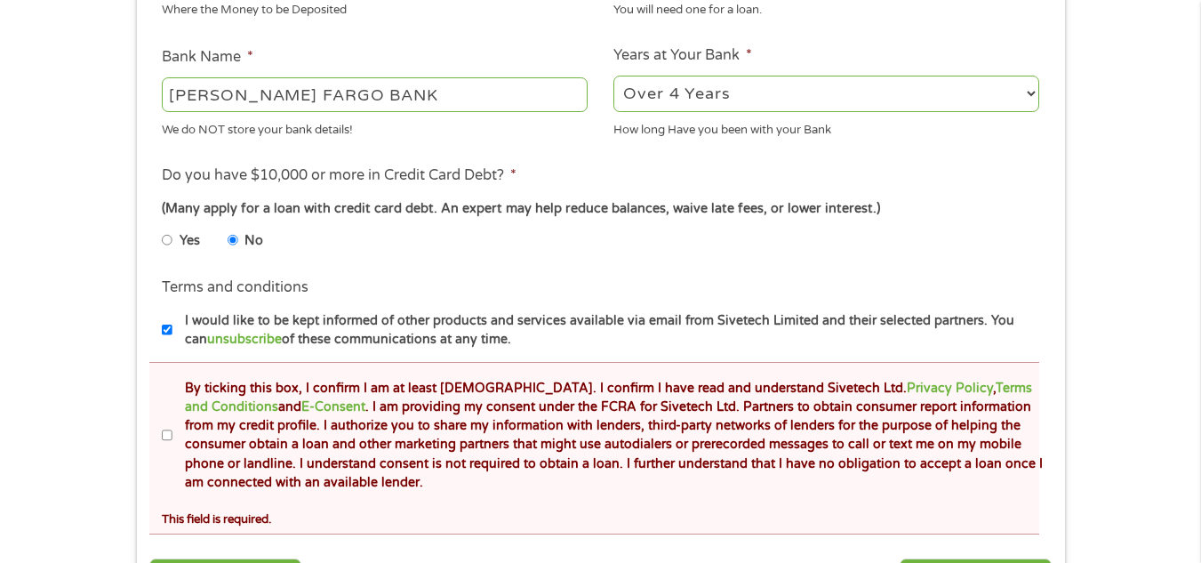
click at [170, 435] on input "By ticking this box, I confirm I am at least 18 years old. I confirm I have rea…" at bounding box center [167, 435] width 11 height 28
checkbox input "true"
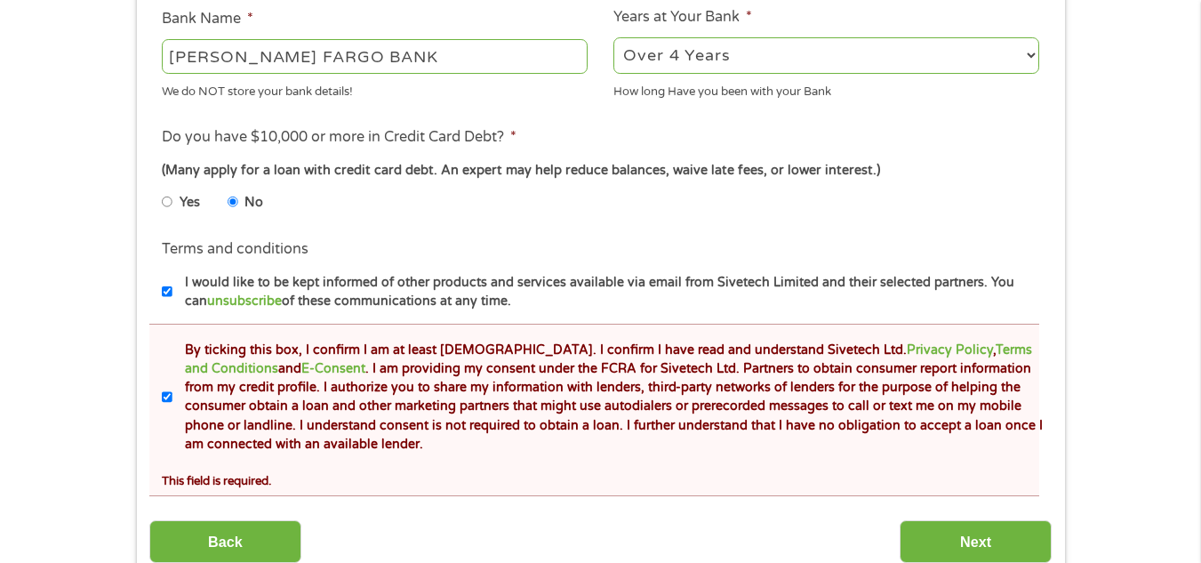
scroll to position [859, 0]
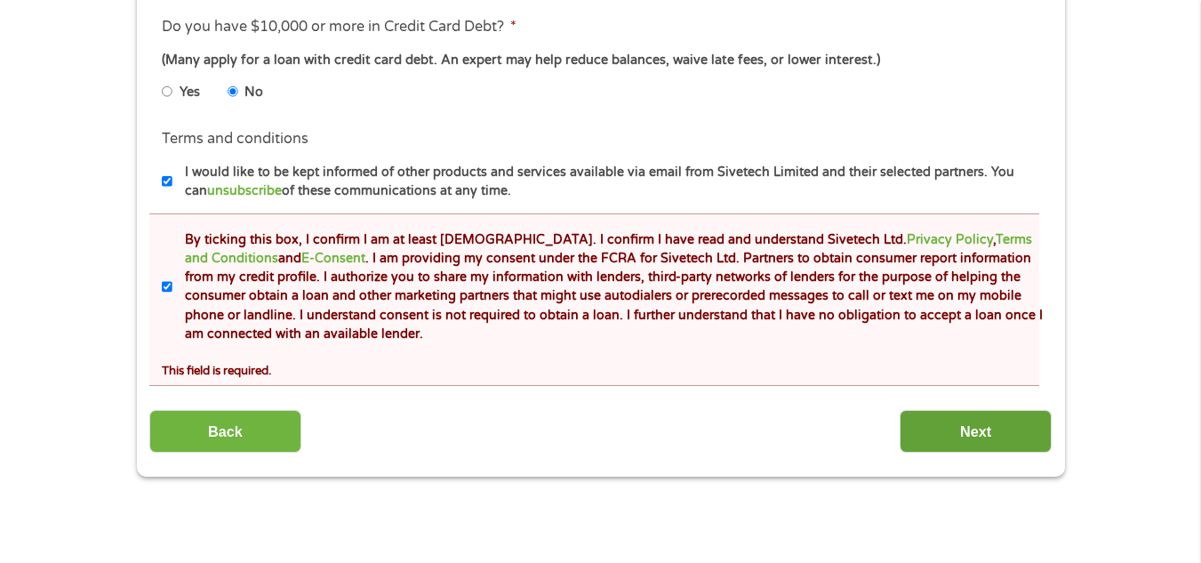
click at [957, 431] on input "Next" at bounding box center [975, 432] width 152 height 44
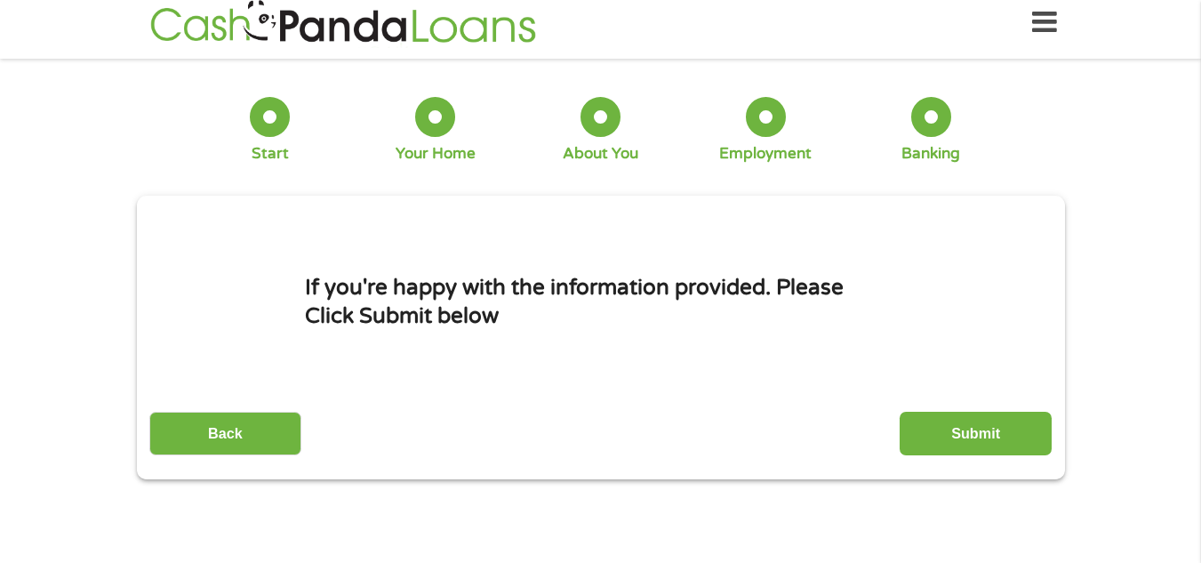
scroll to position [0, 0]
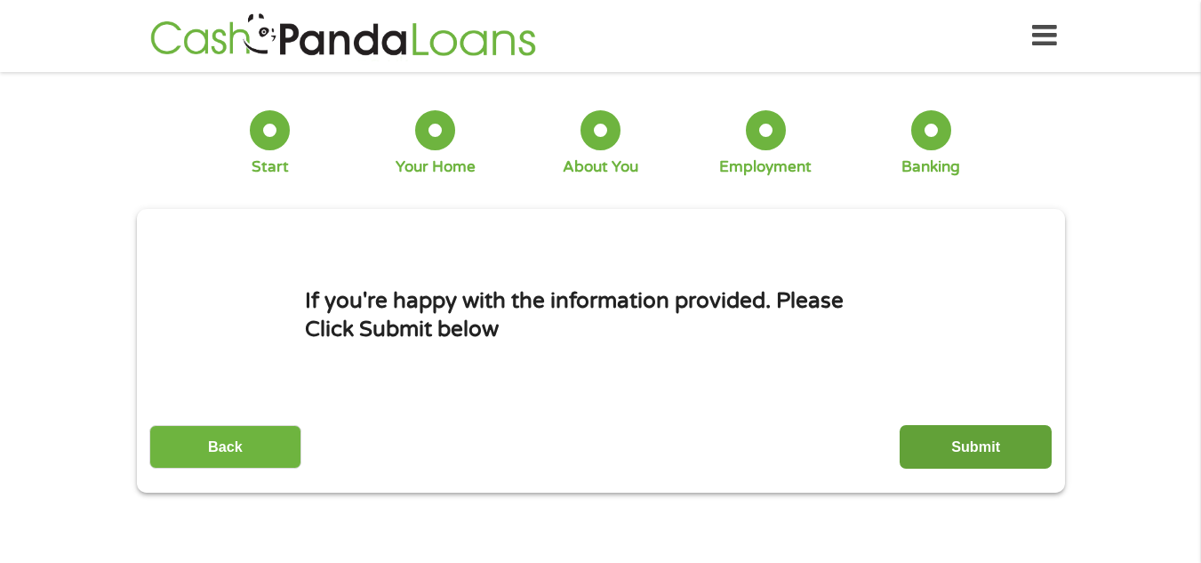
click at [958, 435] on input "Submit" at bounding box center [975, 447] width 152 height 44
